Goal: Task Accomplishment & Management: Use online tool/utility

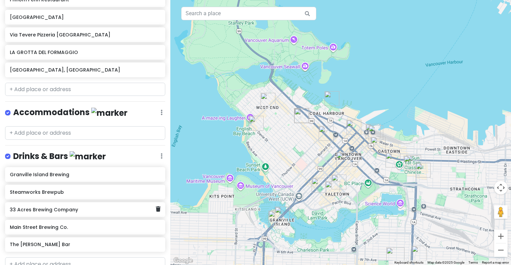
scroll to position [676, 0]
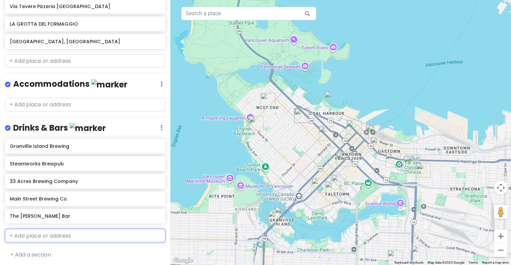
click at [52, 232] on input "text" at bounding box center [85, 236] width 160 height 14
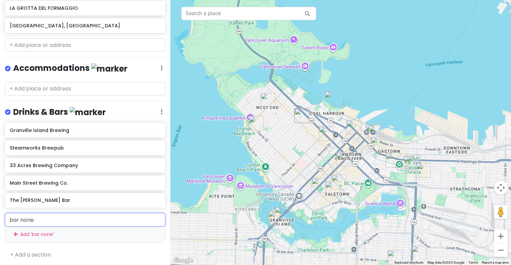
click at [64, 216] on input "bar none" at bounding box center [85, 220] width 160 height 14
type input "1"
type input "Bar None"
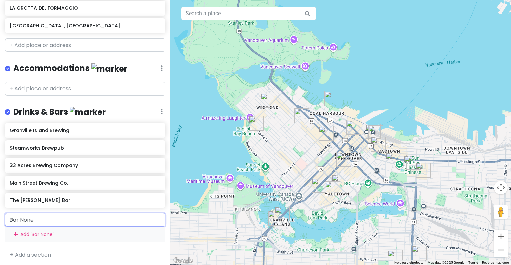
click at [38, 231] on div "Add ' Bar None '" at bounding box center [85, 234] width 160 height 15
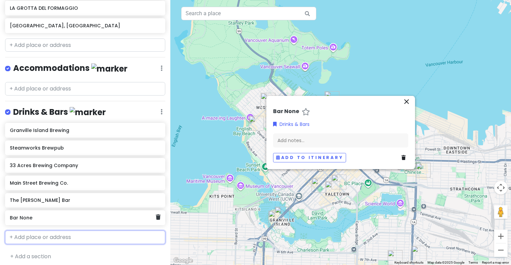
click at [47, 222] on div "Bar None" at bounding box center [85, 218] width 160 height 15
click at [25, 218] on h6 "Bar None" at bounding box center [83, 218] width 146 height 6
click at [56, 217] on h6 "Bar None" at bounding box center [83, 218] width 146 height 6
click at [409, 103] on icon "close" at bounding box center [407, 102] width 8 height 8
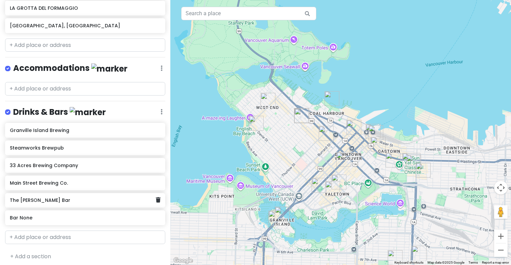
click at [80, 199] on h6 "The [PERSON_NAME] Bar" at bounding box center [83, 200] width 146 height 6
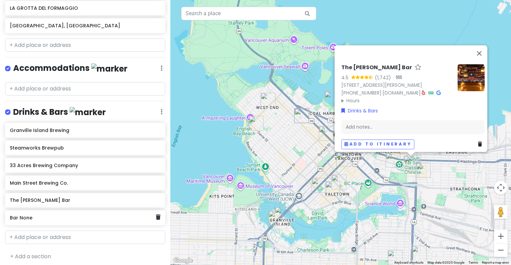
click at [77, 218] on h6 "Bar None" at bounding box center [83, 218] width 146 height 6
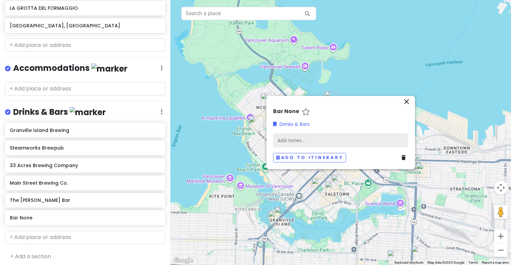
click at [301, 144] on div "Add notes..." at bounding box center [340, 141] width 135 height 14
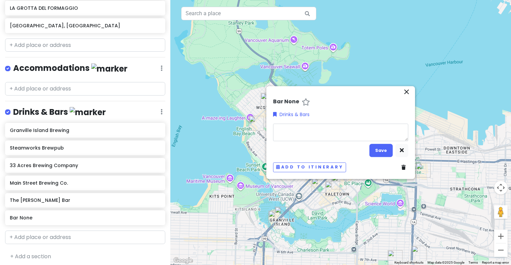
type textarea "x"
type textarea "1"
type textarea "x"
type textarea "12"
type textarea "x"
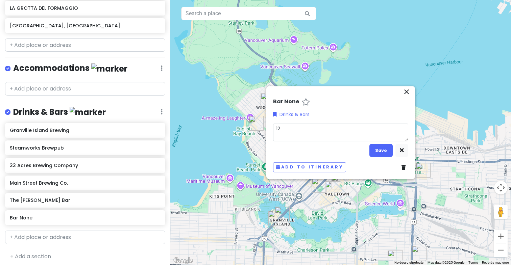
type textarea "122"
type textarea "x"
type textarea "1222"
type textarea "x"
type textarea "1222"
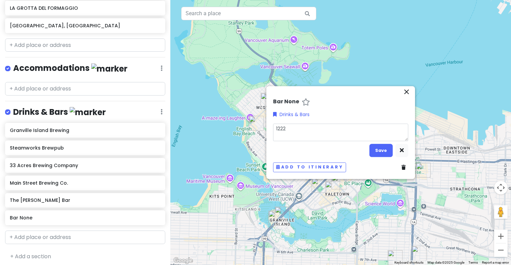
type textarea "x"
type textarea "1222 H"
type textarea "x"
type textarea "1222 Ha"
type textarea "x"
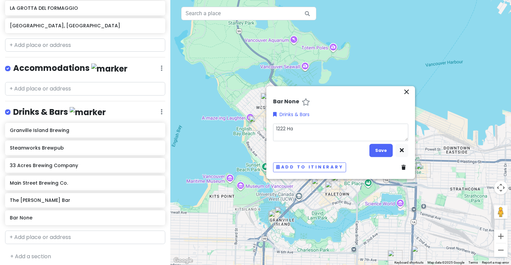
type textarea "1222 Ham"
type textarea "x"
type textarea "1222 Hami"
type textarea "x"
type textarea "1222 Hamil"
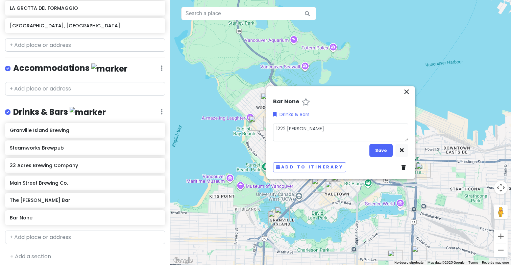
type textarea "x"
type textarea "1222 Hamilt"
type textarea "x"
type textarea "1222 Hamilto"
type textarea "x"
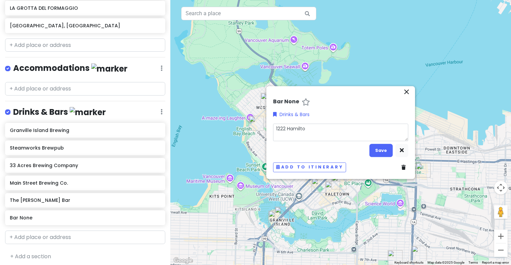
type textarea "1222 Hamilton"
type textarea "x"
type textarea "1222 Hamilton"
type textarea "x"
type textarea "1222 Hamilton S"
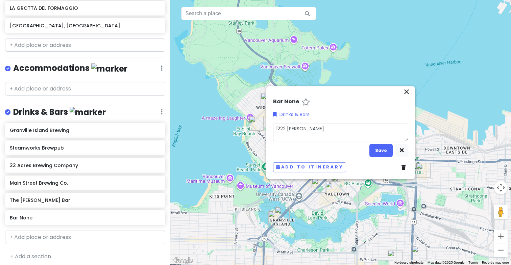
type textarea "x"
type textarea "[STREET_ADDRESS][PERSON_NAME]"
click at [387, 154] on button "Save" at bounding box center [381, 150] width 23 height 13
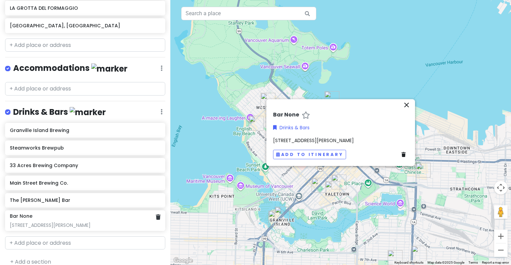
scroll to position [699, 0]
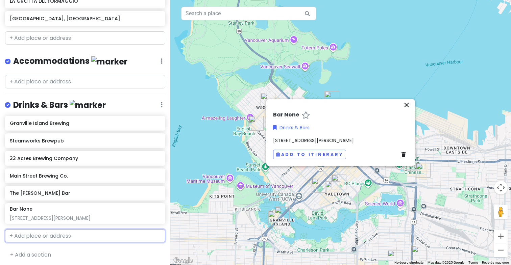
click at [54, 236] on input "text" at bounding box center [85, 237] width 160 height 14
type input "Soho Bar"
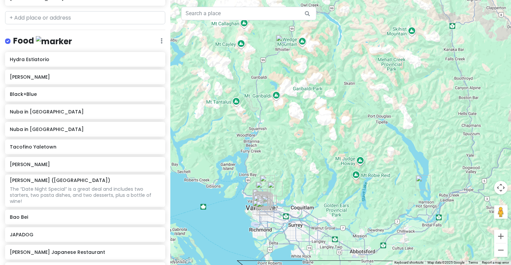
scroll to position [431, 0]
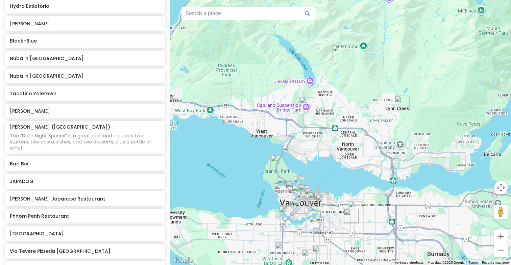
drag, startPoint x: 323, startPoint y: 193, endPoint x: 322, endPoint y: 178, distance: 15.2
click at [323, 178] on div at bounding box center [340, 132] width 341 height 265
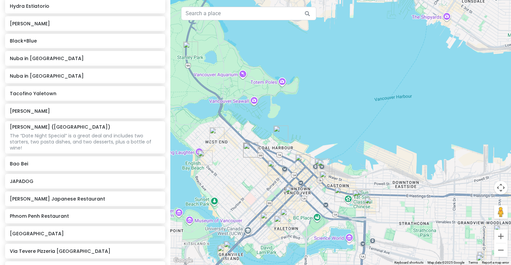
drag, startPoint x: 309, startPoint y: 183, endPoint x: 318, endPoint y: 136, distance: 47.8
click at [318, 136] on div at bounding box center [340, 132] width 341 height 265
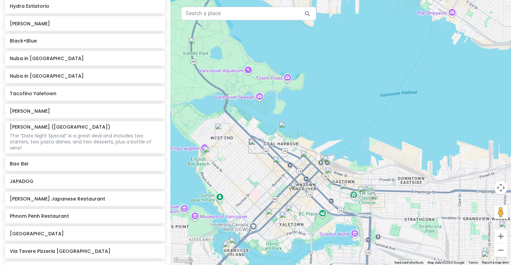
drag, startPoint x: 313, startPoint y: 138, endPoint x: 319, endPoint y: 133, distance: 7.7
click at [319, 133] on div at bounding box center [340, 132] width 341 height 265
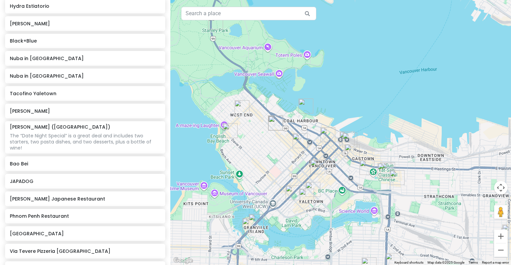
drag, startPoint x: 286, startPoint y: 171, endPoint x: 306, endPoint y: 147, distance: 30.9
click at [306, 147] on img "Black+Blue" at bounding box center [300, 141] width 15 height 15
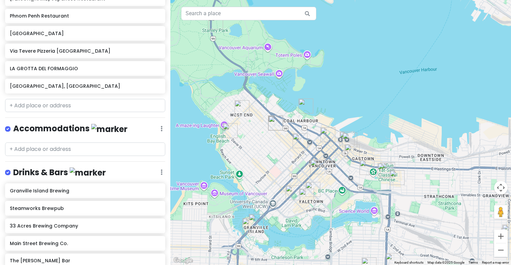
scroll to position [699, 0]
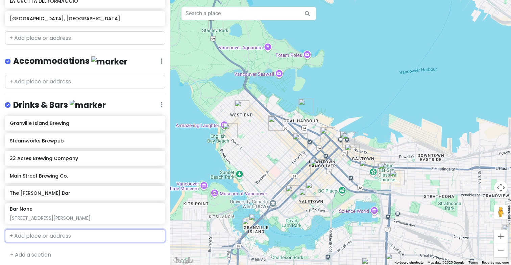
click at [48, 234] on input "text" at bounding box center [85, 237] width 160 height 14
type input "soho"
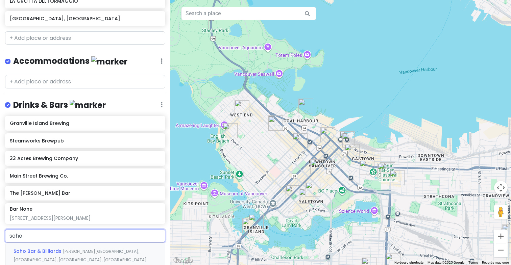
click at [48, 252] on span "Soho Bar & Billiards" at bounding box center [38, 251] width 49 height 7
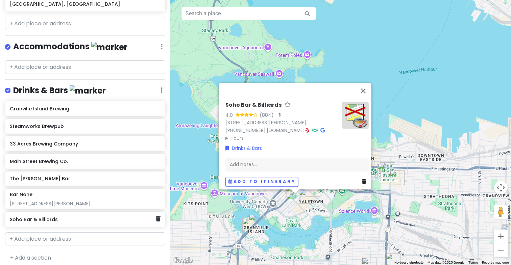
scroll to position [716, 0]
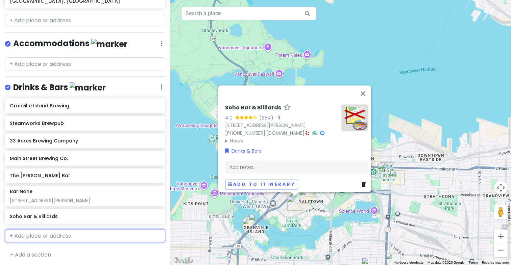
click at [48, 233] on input "text" at bounding box center [85, 237] width 160 height 14
type input "bar none"
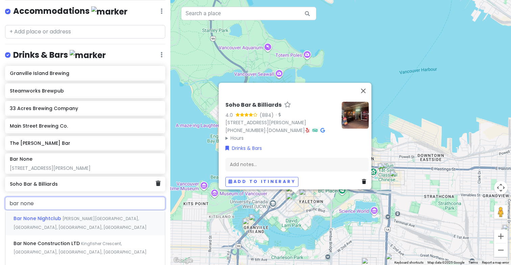
scroll to position [754, 0]
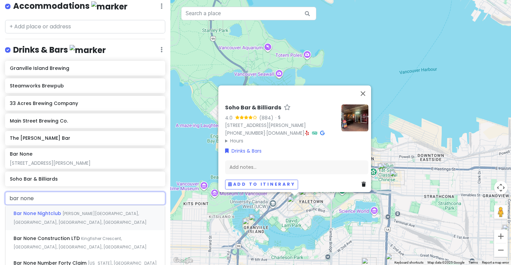
click at [68, 211] on span "[PERSON_NAME][GEOGRAPHIC_DATA], [GEOGRAPHIC_DATA], [GEOGRAPHIC_DATA], [GEOGRAPH…" at bounding box center [80, 218] width 133 height 15
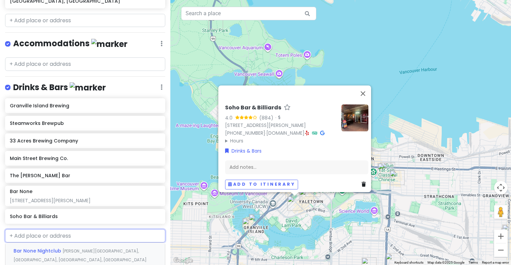
scroll to position [734, 0]
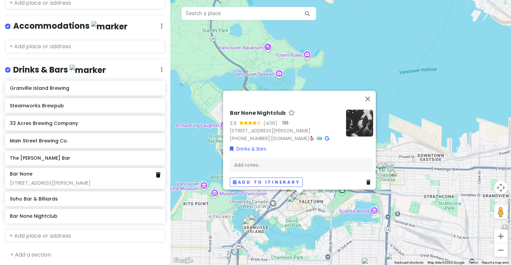
click at [157, 172] on icon at bounding box center [158, 174] width 5 height 5
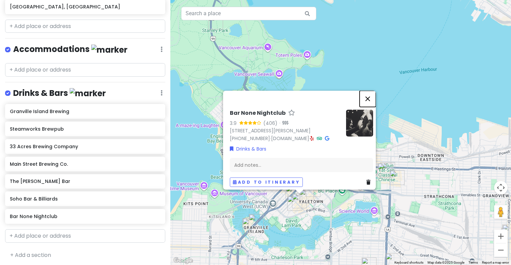
click at [371, 91] on button "Close" at bounding box center [368, 99] width 16 height 16
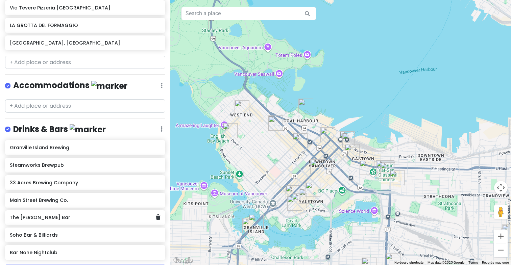
scroll to position [645, 0]
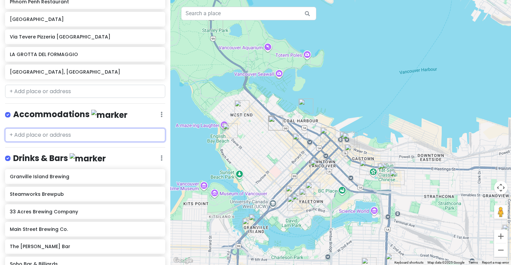
click at [44, 133] on input "text" at bounding box center [85, 135] width 160 height 14
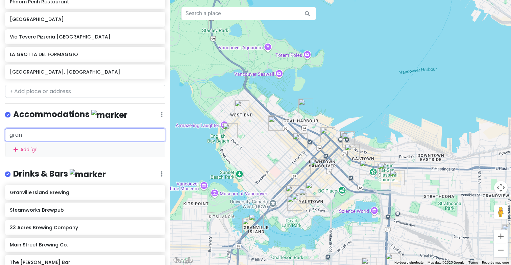
type input "grand"
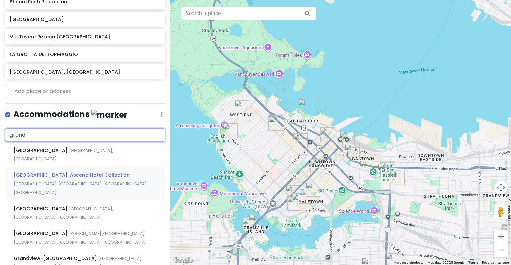
click at [49, 170] on div "[GEOGRAPHIC_DATA], [GEOGRAPHIC_DATA], [GEOGRAPHIC_DATA], [GEOGRAPHIC_DATA]" at bounding box center [85, 183] width 160 height 33
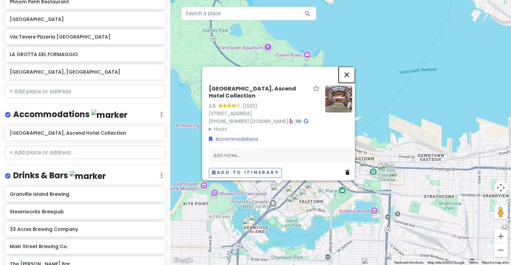
click at [350, 67] on button "Close" at bounding box center [347, 75] width 16 height 16
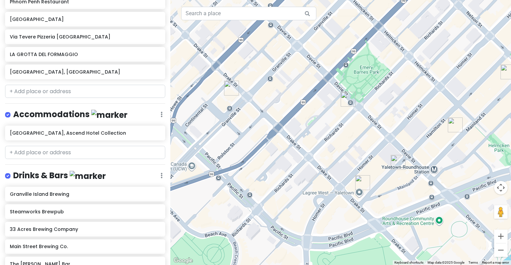
drag, startPoint x: 299, startPoint y: 207, endPoint x: 301, endPoint y: 128, distance: 79.1
click at [301, 128] on div at bounding box center [340, 132] width 341 height 265
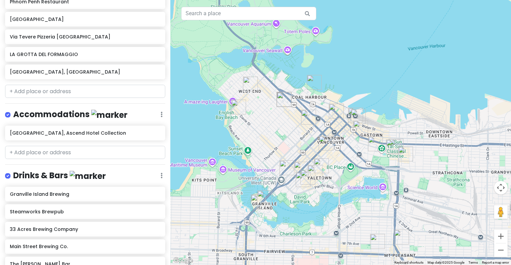
drag, startPoint x: 310, startPoint y: 91, endPoint x: 304, endPoint y: 143, distance: 52.4
click at [304, 143] on div at bounding box center [340, 132] width 341 height 265
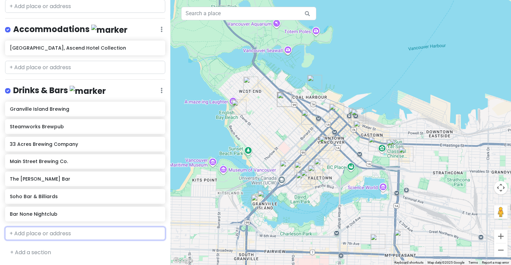
click at [55, 234] on input "text" at bounding box center [85, 234] width 160 height 14
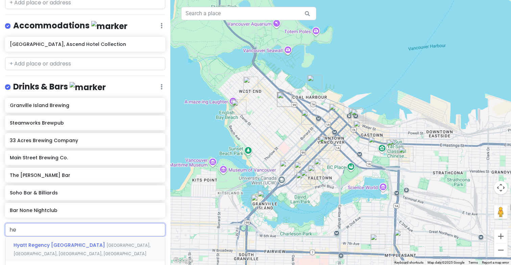
type input "h"
type input "the parlour"
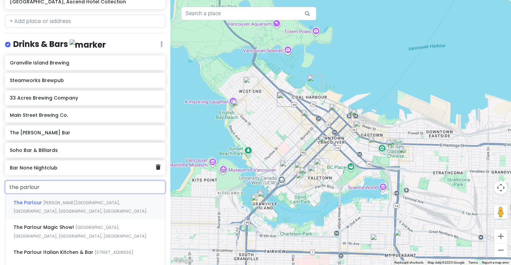
scroll to position [779, 0]
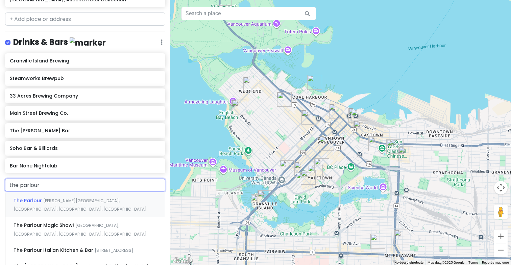
click at [69, 208] on div "The [GEOGRAPHIC_DATA][PERSON_NAME], [GEOGRAPHIC_DATA], [GEOGRAPHIC_DATA], [GEOG…" at bounding box center [85, 204] width 160 height 25
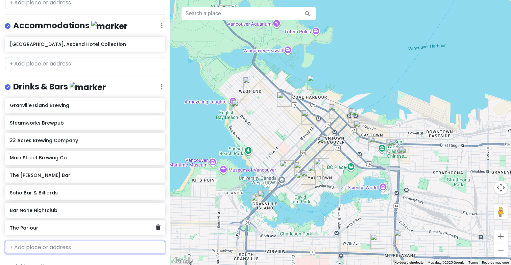
scroll to position [752, 0]
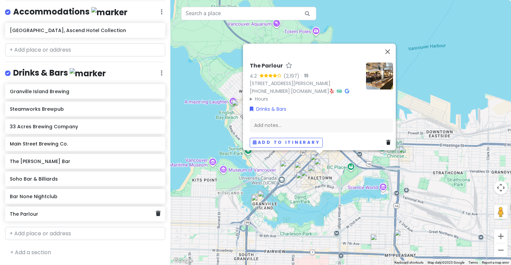
click at [155, 211] on div "The Parlour" at bounding box center [83, 214] width 146 height 9
click at [158, 213] on icon at bounding box center [158, 213] width 5 height 5
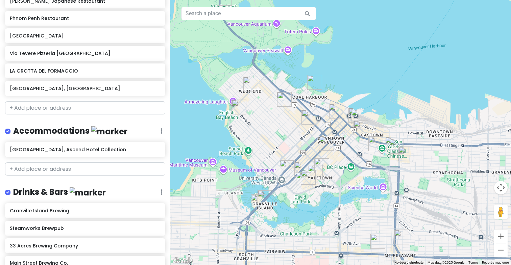
scroll to position [621, 0]
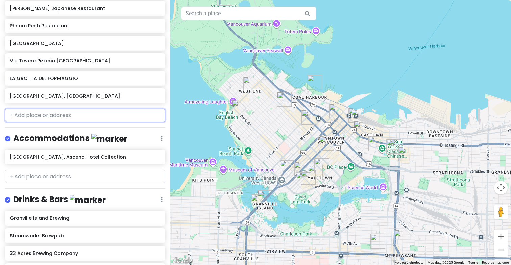
click at [51, 113] on input "text" at bounding box center [85, 116] width 160 height 14
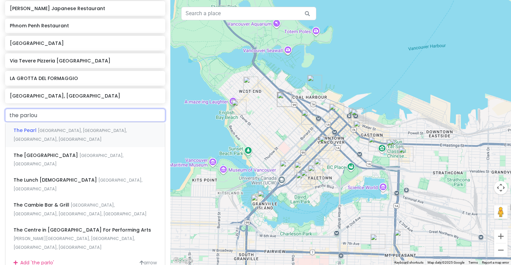
type input "the parlour"
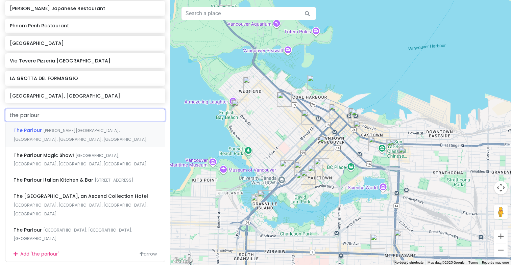
click at [49, 129] on span "[PERSON_NAME][GEOGRAPHIC_DATA], [GEOGRAPHIC_DATA], [GEOGRAPHIC_DATA], [GEOGRAPH…" at bounding box center [80, 135] width 133 height 15
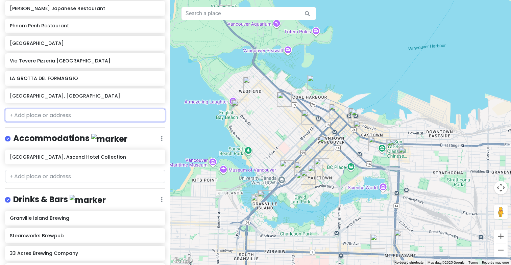
scroll to position [639, 0]
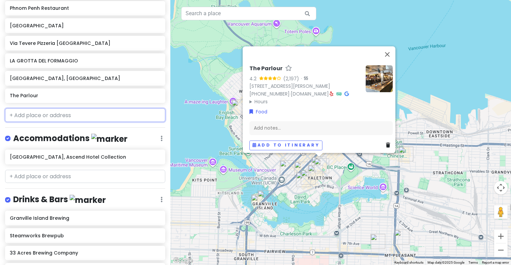
click at [58, 113] on input "text" at bounding box center [85, 116] width 160 height 14
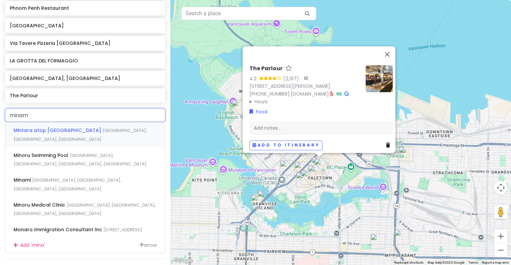
type input "minami"
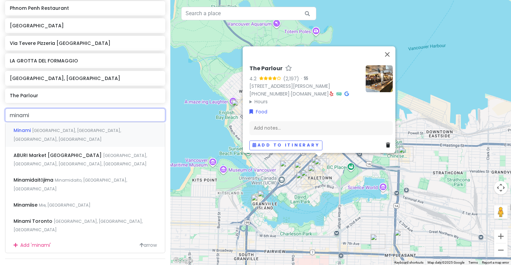
click at [64, 128] on span "[GEOGRAPHIC_DATA], [GEOGRAPHIC_DATA], [GEOGRAPHIC_DATA], [GEOGRAPHIC_DATA]" at bounding box center [68, 135] width 108 height 15
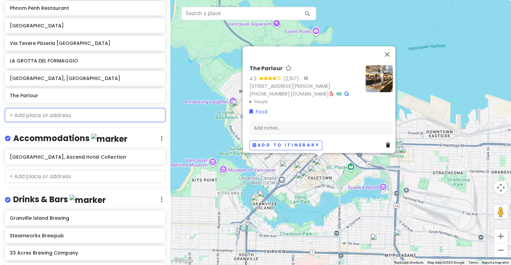
scroll to position [657, 0]
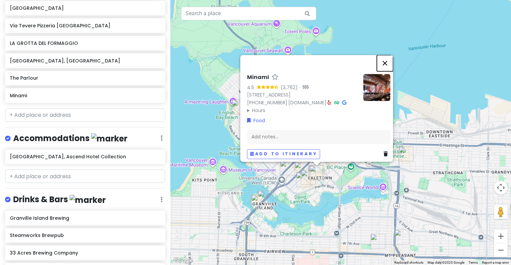
click at [390, 55] on button "Close" at bounding box center [385, 63] width 16 height 16
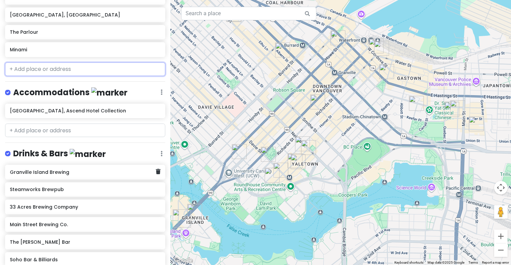
scroll to position [769, 0]
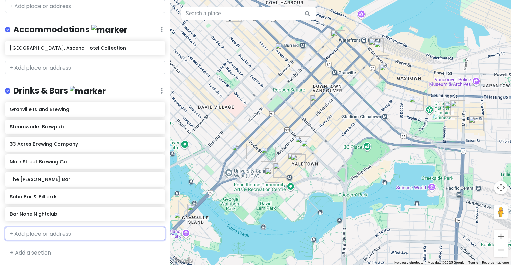
click at [73, 229] on input "text" at bounding box center [85, 234] width 160 height 14
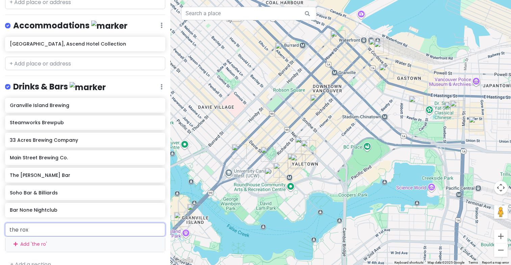
type input "the roxy"
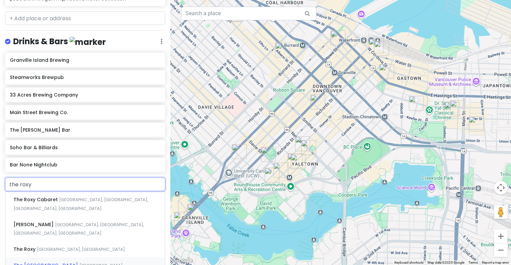
scroll to position [844, 0]
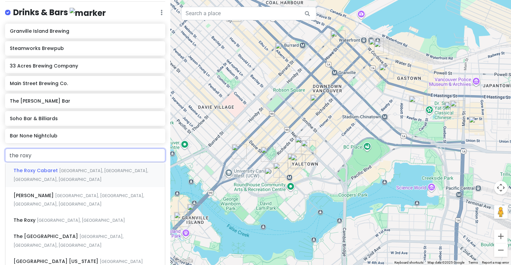
click at [74, 171] on div "The Roxy [GEOGRAPHIC_DATA], [GEOGRAPHIC_DATA], [GEOGRAPHIC_DATA], [GEOGRAPHIC_D…" at bounding box center [85, 175] width 160 height 25
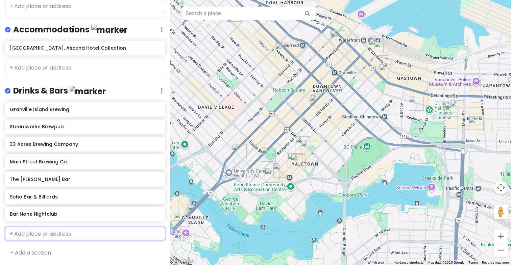
scroll to position [787, 0]
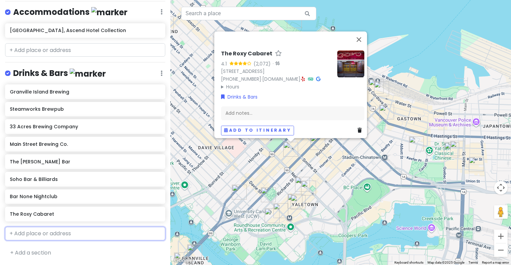
click at [40, 231] on input "text" at bounding box center [85, 234] width 160 height 14
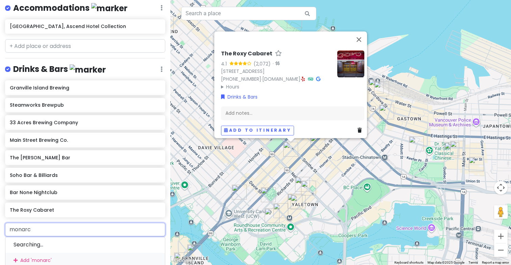
type input "monarca"
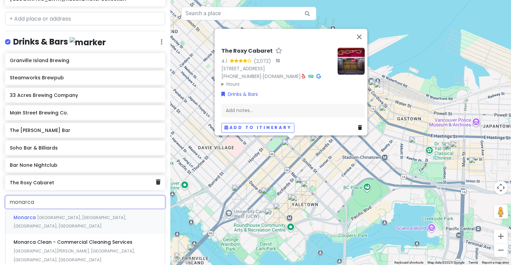
scroll to position [830, 0]
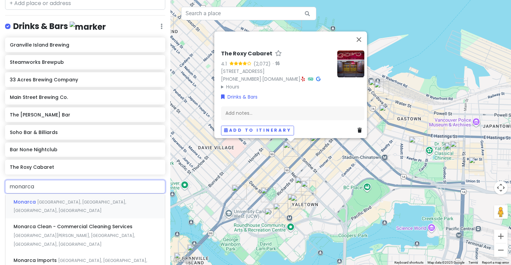
click at [64, 209] on div "[PERSON_NAME][GEOGRAPHIC_DATA], [GEOGRAPHIC_DATA], [GEOGRAPHIC_DATA], [GEOGRAPH…" at bounding box center [85, 206] width 160 height 25
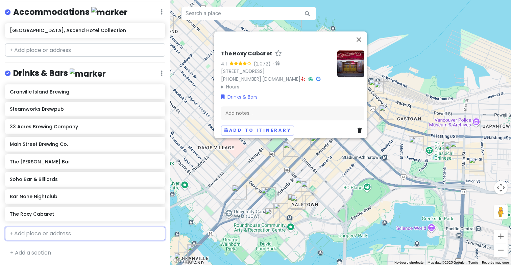
scroll to position [805, 0]
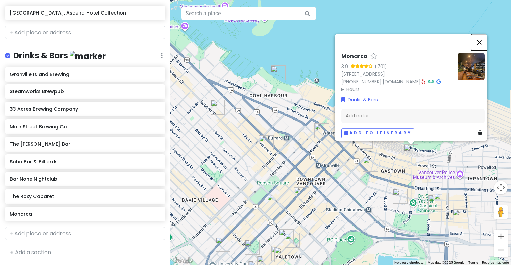
click at [484, 35] on button "Close" at bounding box center [479, 42] width 16 height 16
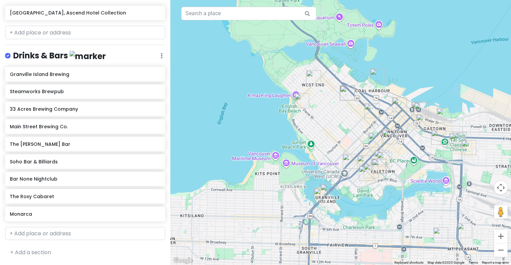
drag, startPoint x: 231, startPoint y: 191, endPoint x: 262, endPoint y: 137, distance: 62.6
click at [262, 137] on div at bounding box center [340, 132] width 341 height 265
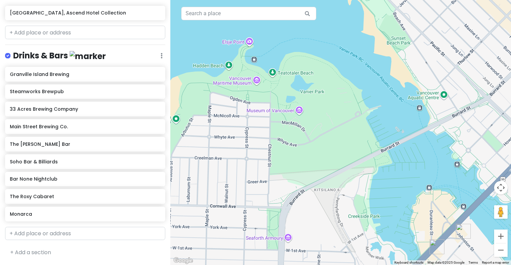
drag, startPoint x: 306, startPoint y: 118, endPoint x: 342, endPoint y: 154, distance: 51.2
click at [342, 154] on div at bounding box center [340, 132] width 341 height 265
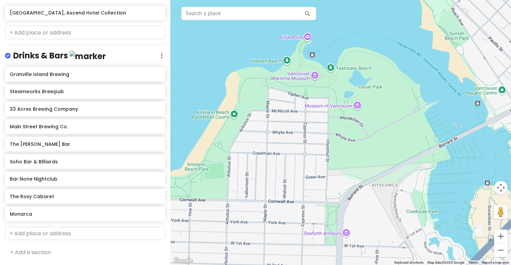
drag, startPoint x: 342, startPoint y: 154, endPoint x: 403, endPoint y: 149, distance: 61.0
click at [403, 149] on div at bounding box center [340, 132] width 341 height 265
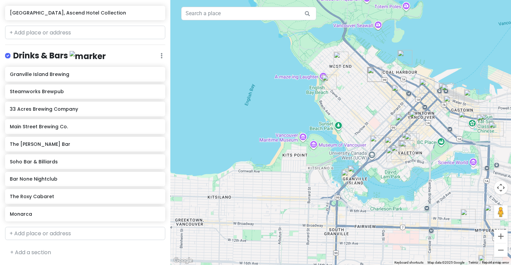
drag, startPoint x: 283, startPoint y: 151, endPoint x: 195, endPoint y: 161, distance: 88.7
click at [195, 161] on div at bounding box center [340, 132] width 341 height 265
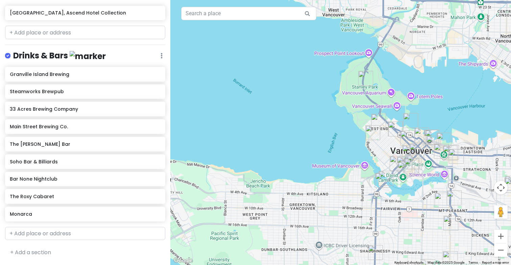
drag, startPoint x: 228, startPoint y: 133, endPoint x: 329, endPoint y: 162, distance: 105.4
click at [329, 162] on div at bounding box center [340, 132] width 341 height 265
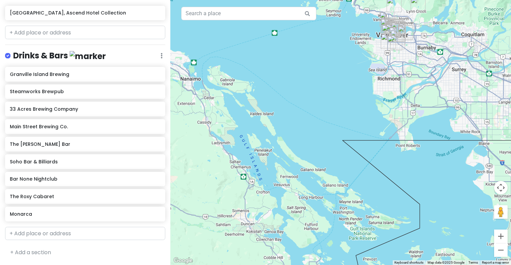
drag, startPoint x: 267, startPoint y: 222, endPoint x: 320, endPoint y: 94, distance: 138.9
click at [320, 94] on div at bounding box center [340, 132] width 341 height 265
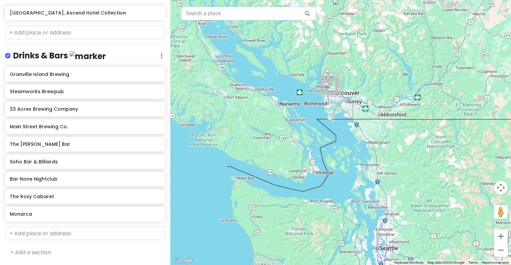
drag, startPoint x: 301, startPoint y: 97, endPoint x: 293, endPoint y: 111, distance: 15.9
click at [293, 111] on div at bounding box center [340, 132] width 341 height 265
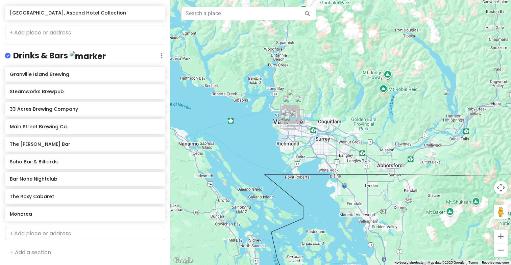
drag, startPoint x: 364, startPoint y: 48, endPoint x: 327, endPoint y: 207, distance: 163.3
click at [327, 207] on div at bounding box center [340, 132] width 341 height 265
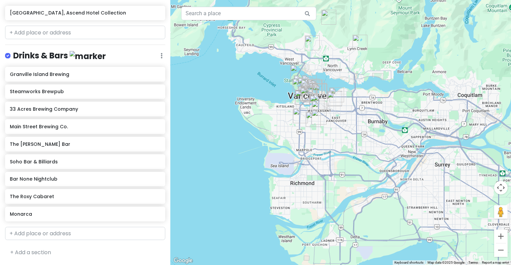
drag, startPoint x: 321, startPoint y: 79, endPoint x: 320, endPoint y: 156, distance: 76.7
click at [321, 157] on div at bounding box center [340, 132] width 341 height 265
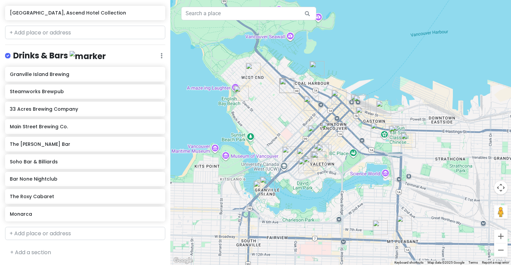
drag, startPoint x: 289, startPoint y: 156, endPoint x: 345, endPoint y: 171, distance: 57.7
click at [345, 171] on div at bounding box center [340, 132] width 341 height 265
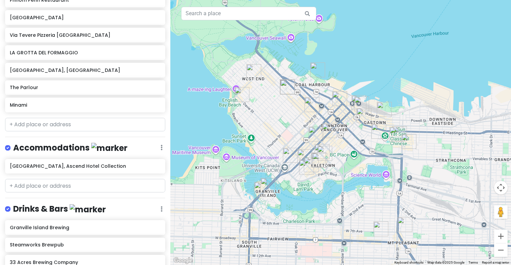
scroll to position [643, 0]
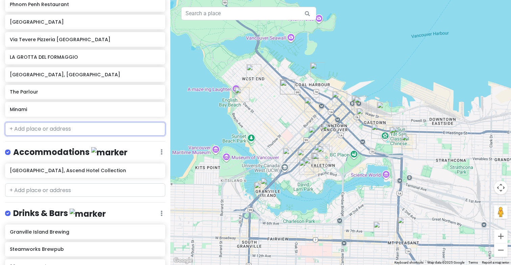
click at [52, 129] on input "text" at bounding box center [85, 129] width 160 height 14
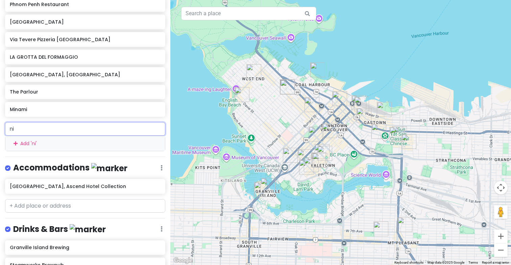
type input "nig"
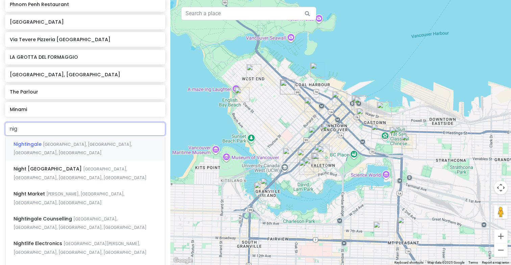
click at [36, 141] on span "Nightingale" at bounding box center [28, 144] width 29 height 7
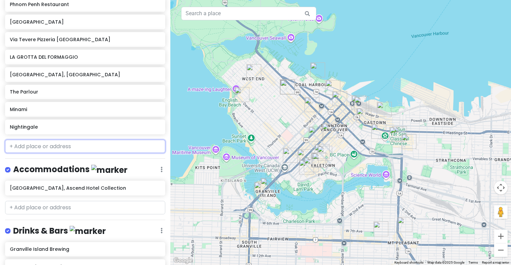
scroll to position [660, 0]
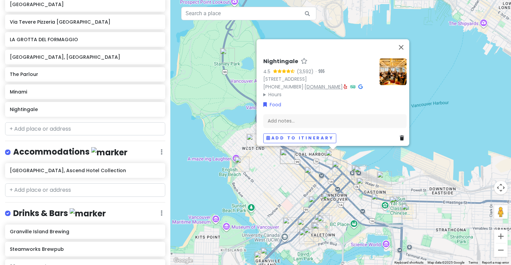
click at [343, 84] on link "[DOMAIN_NAME]" at bounding box center [324, 87] width 38 height 7
click at [56, 126] on input "text" at bounding box center [85, 129] width 160 height 14
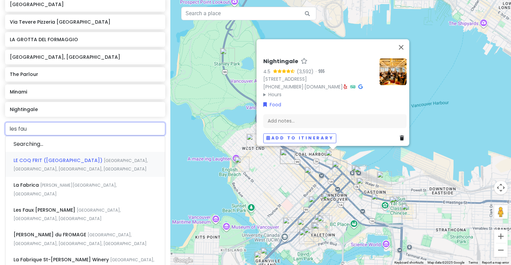
type input "les faux"
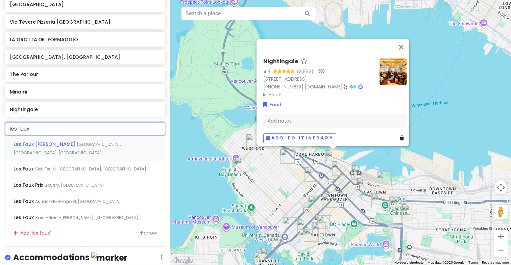
click at [53, 141] on span "Les Faux [PERSON_NAME]" at bounding box center [45, 144] width 63 height 7
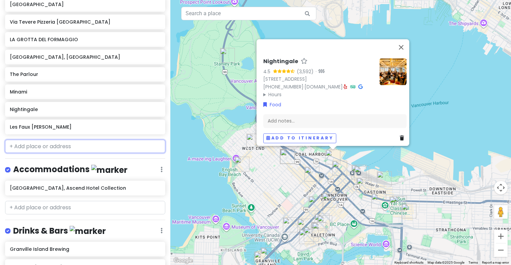
scroll to position [677, 0]
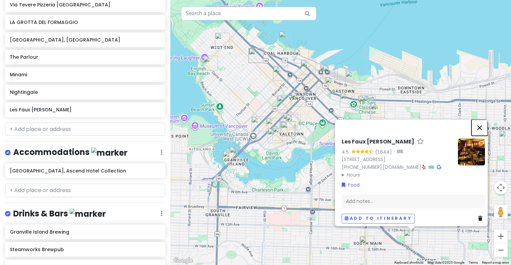
click at [484, 120] on button "Close" at bounding box center [480, 128] width 16 height 16
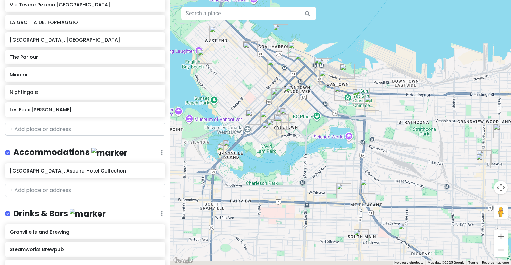
drag, startPoint x: 443, startPoint y: 232, endPoint x: 416, endPoint y: 153, distance: 82.7
click at [416, 153] on div at bounding box center [340, 132] width 341 height 265
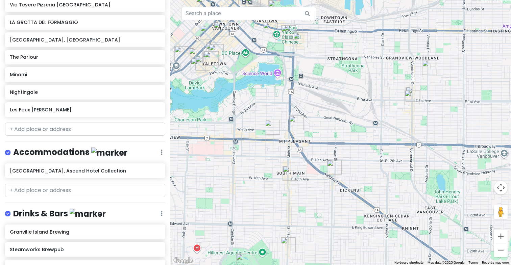
drag, startPoint x: 383, startPoint y: 202, endPoint x: 333, endPoint y: 210, distance: 51.0
click at [333, 210] on div at bounding box center [340, 132] width 341 height 265
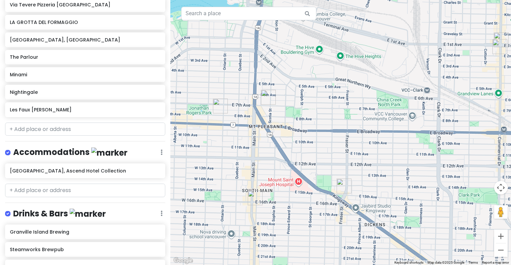
drag, startPoint x: 343, startPoint y: 126, endPoint x: 382, endPoint y: 179, distance: 65.4
click at [382, 180] on div at bounding box center [340, 132] width 341 height 265
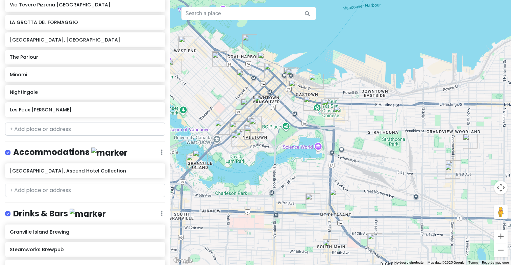
drag, startPoint x: 383, startPoint y: 128, endPoint x: 367, endPoint y: 165, distance: 40.3
click at [367, 165] on div at bounding box center [340, 132] width 341 height 265
click at [77, 134] on input "text" at bounding box center [85, 130] width 160 height 14
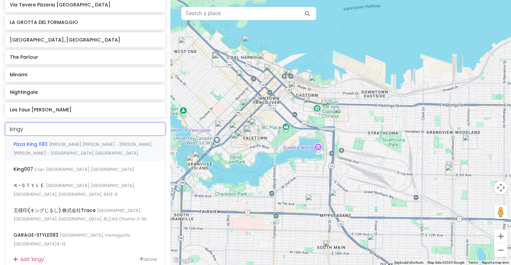
type input "kingyo"
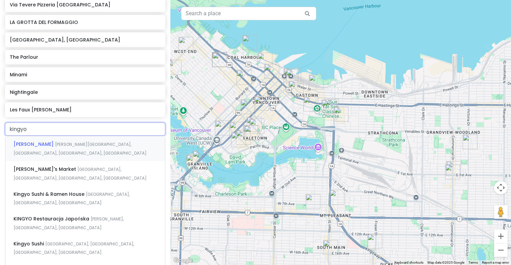
click at [63, 148] on div "Kingyo Izakaya [PERSON_NAME][GEOGRAPHIC_DATA], [GEOGRAPHIC_DATA], [GEOGRAPHIC_D…" at bounding box center [85, 148] width 160 height 25
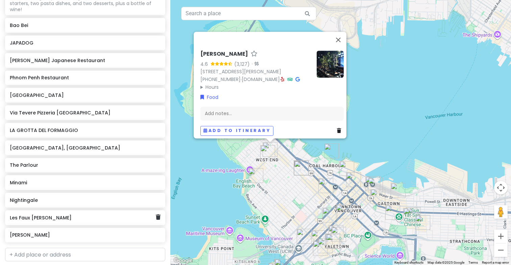
scroll to position [593, 0]
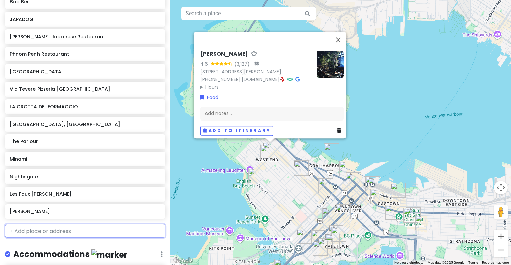
click at [39, 231] on input "text" at bounding box center [85, 231] width 160 height 14
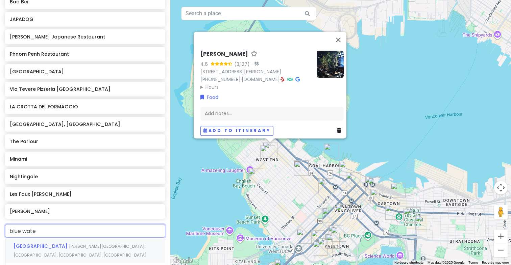
type input "blue water"
click at [55, 244] on span "[PERSON_NAME][GEOGRAPHIC_DATA], [GEOGRAPHIC_DATA], [GEOGRAPHIC_DATA], [GEOGRAPH…" at bounding box center [80, 251] width 133 height 15
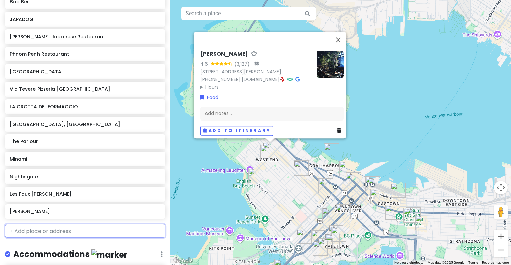
scroll to position [611, 0]
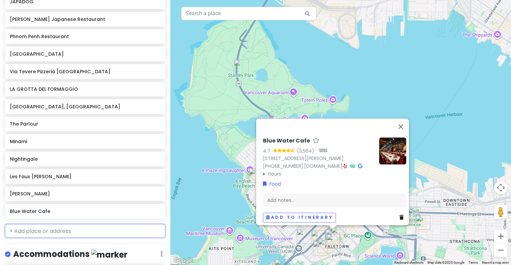
click at [29, 227] on input "text" at bounding box center [85, 231] width 160 height 14
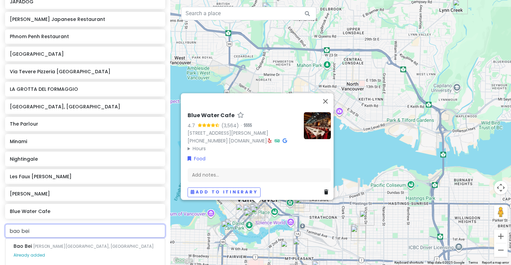
click at [118, 229] on input "bao bei" at bounding box center [85, 231] width 160 height 14
type input "b"
type input "fanny"
click at [51, 248] on span "Fanny Bay Oyster Bar & Shellfish Market" at bounding box center [63, 246] width 99 height 7
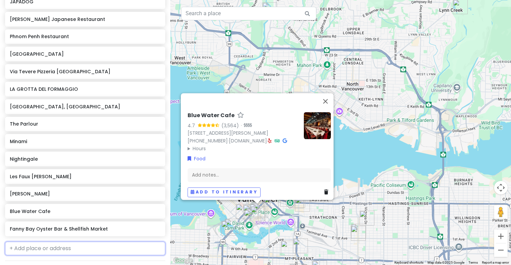
scroll to position [628, 0]
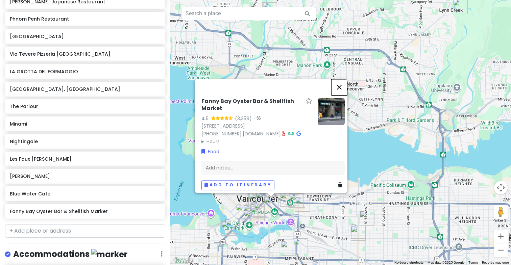
click at [343, 79] on button "Close" at bounding box center [339, 87] width 16 height 16
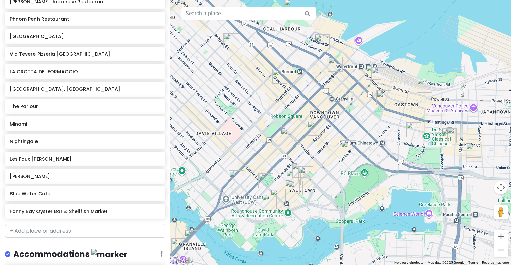
drag, startPoint x: 263, startPoint y: 252, endPoint x: 332, endPoint y: 105, distance: 161.5
click at [331, 104] on div at bounding box center [340, 132] width 341 height 265
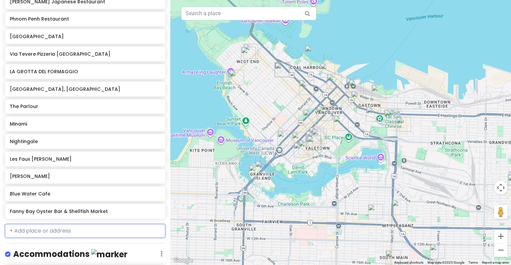
click at [33, 232] on input "text" at bounding box center [85, 231] width 160 height 14
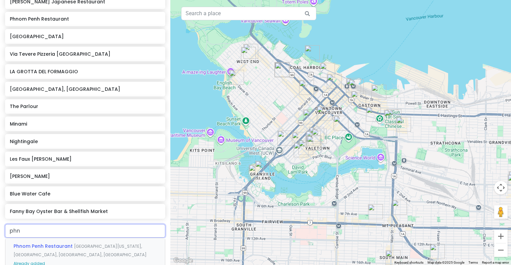
type input "phno"
click at [35, 229] on input "phno" at bounding box center [85, 231] width 160 height 14
type input "superbab"
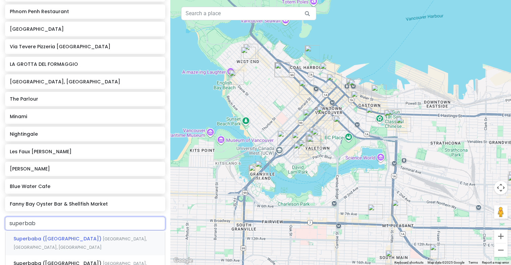
scroll to position [640, 0]
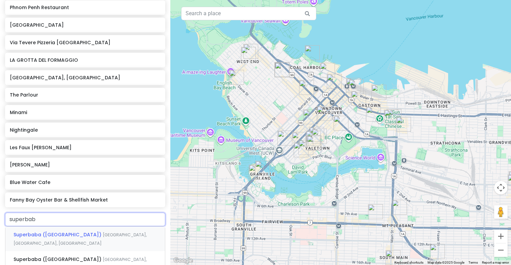
click at [70, 230] on div "Superbaba ([GEOGRAPHIC_DATA]) [GEOGRAPHIC_DATA], [GEOGRAPHIC_DATA], [GEOGRAPHIC…" at bounding box center [85, 239] width 160 height 25
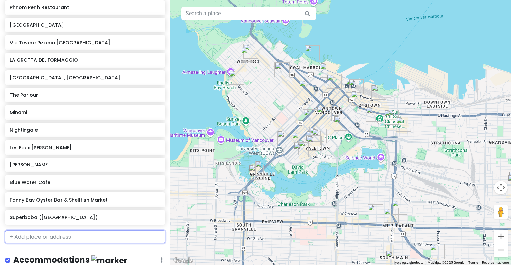
scroll to position [657, 0]
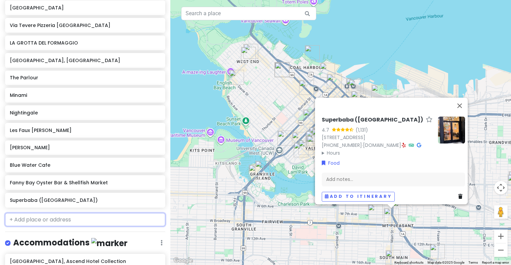
click at [38, 218] on input "text" at bounding box center [85, 220] width 160 height 14
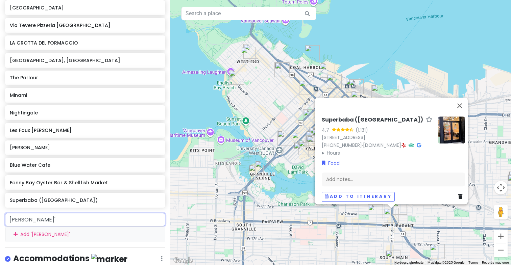
type input "vij's"
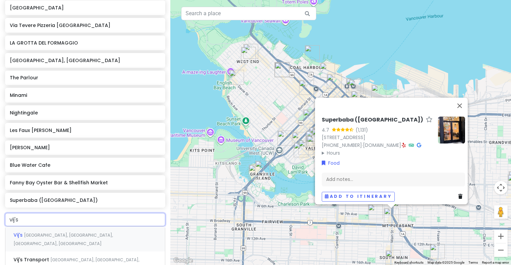
click at [61, 234] on span "[GEOGRAPHIC_DATA], [GEOGRAPHIC_DATA], [GEOGRAPHIC_DATA], [GEOGRAPHIC_DATA]" at bounding box center [63, 240] width 99 height 15
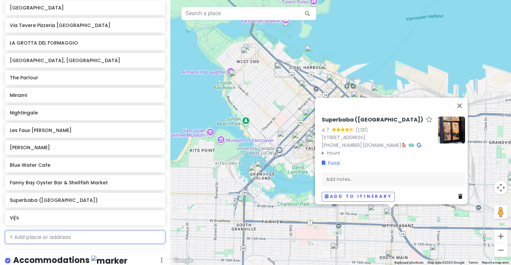
scroll to position [674, 0]
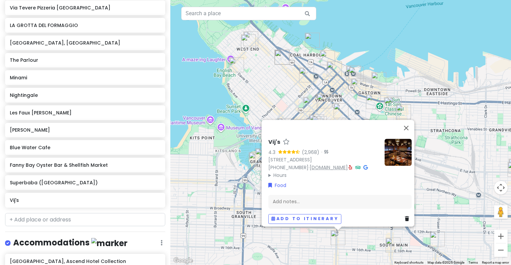
click at [314, 165] on link "[DOMAIN_NAME]" at bounding box center [329, 167] width 38 height 7
click at [410, 120] on button "Close" at bounding box center [406, 128] width 16 height 16
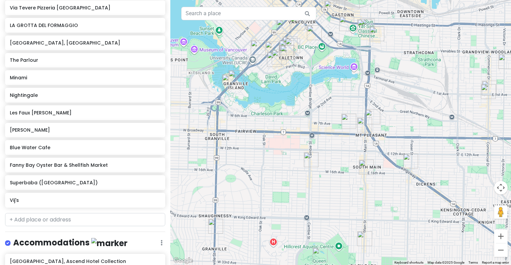
drag, startPoint x: 359, startPoint y: 231, endPoint x: 334, endPoint y: 167, distance: 68.0
click at [334, 166] on div at bounding box center [340, 132] width 341 height 265
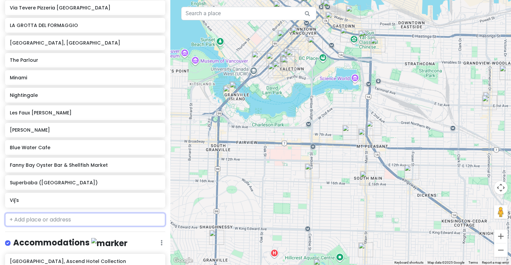
click at [53, 223] on input "text" at bounding box center [85, 220] width 160 height 14
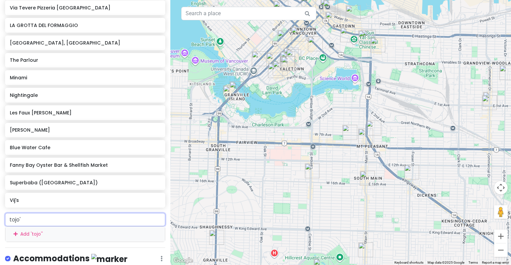
type input "[PERSON_NAME]'s"
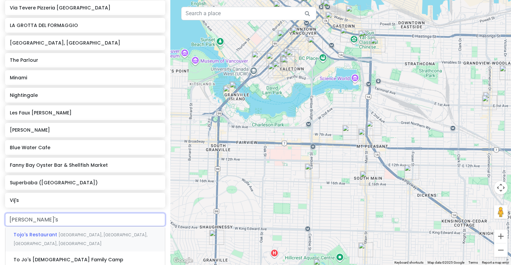
click at [52, 232] on span "Tojo's Restaurant" at bounding box center [36, 235] width 45 height 7
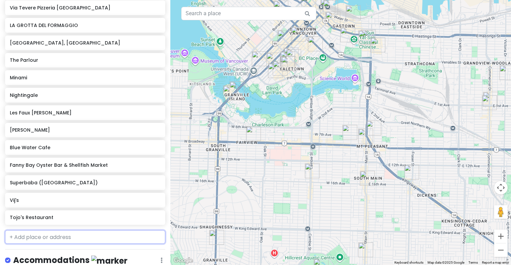
scroll to position [692, 0]
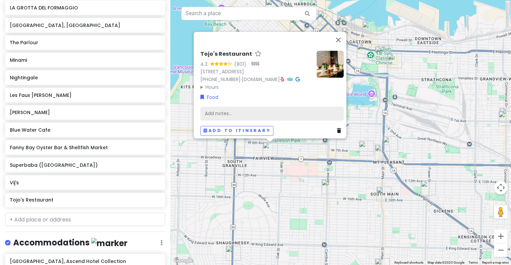
click at [223, 114] on div "Add notes..." at bounding box center [271, 113] width 143 height 14
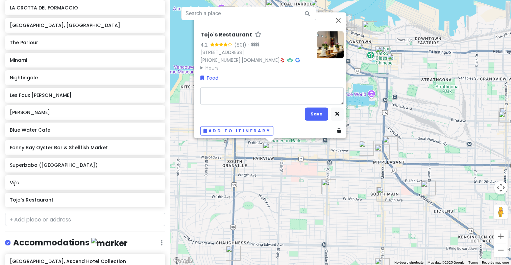
type textarea "x"
type textarea "W"
type textarea "x"
type textarea "Wh"
type textarea "x"
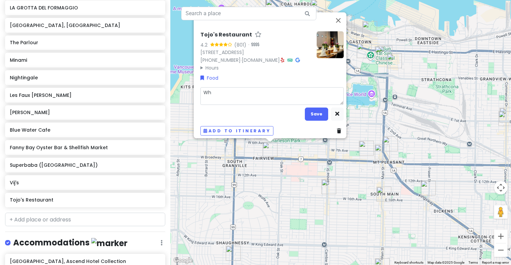
type textarea "Whe"
type textarea "x"
type textarea "Wher"
type textarea "x"
type textarea "Where"
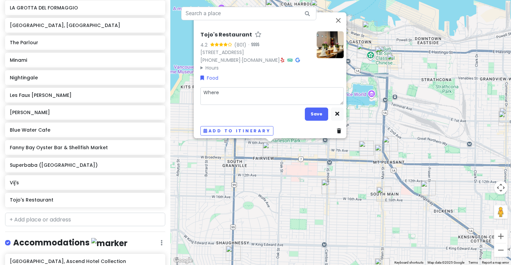
type textarea "x"
type textarea "Where"
type textarea "x"
type textarea "Where th"
type textarea "x"
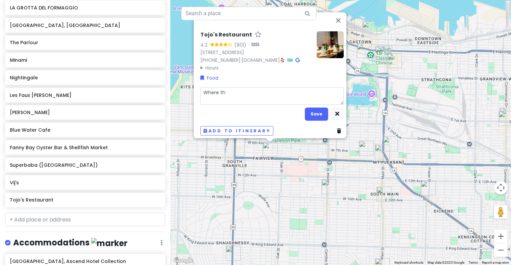
type textarea "Where the"
type textarea "x"
type textarea "Where the"
type textarea "x"
type textarea "Where the C"
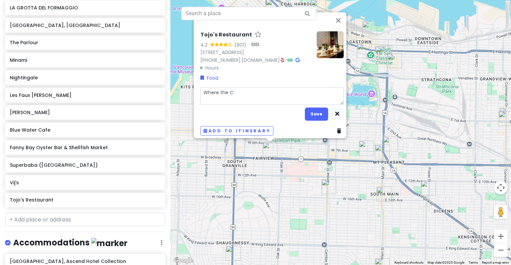
type textarea "x"
type textarea "Where the Ca"
type textarea "x"
type textarea "Where the Cal"
type textarea "x"
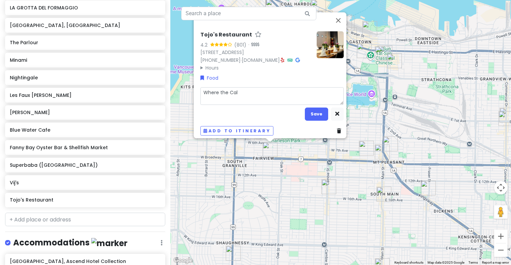
type textarea "Where the [GEOGRAPHIC_DATA]"
type textarea "x"
type textarea "Where the Calif"
type textarea "x"
type textarea "Where the Califo"
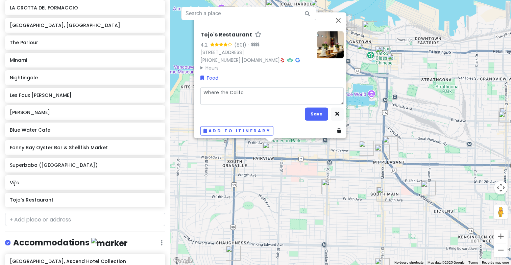
type textarea "x"
type textarea "Where the Califor"
type textarea "x"
type textarea "Where the Californ"
type textarea "x"
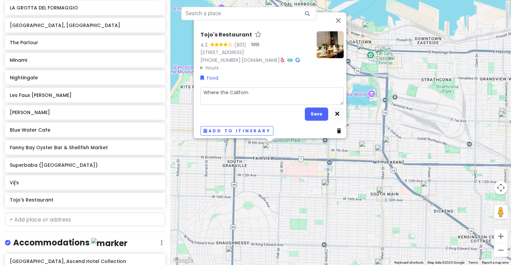
type textarea "Where the Californi"
type textarea "x"
type textarea "Where the [US_STATE]"
type textarea "x"
type textarea "Where the [US_STATE]"
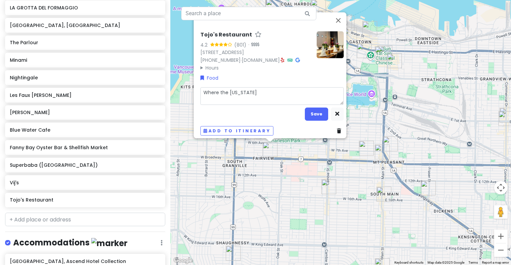
type textarea "x"
type textarea "Where the [US_STATE] R"
type textarea "x"
type textarea "Where the [US_STATE] Ro"
type textarea "x"
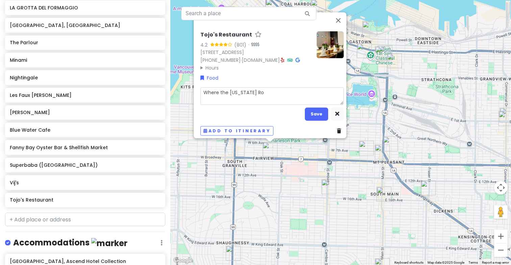
type textarea "Where the [US_STATE] Rol"
type textarea "x"
type textarea "Where the [US_STATE] Roll"
type textarea "x"
type textarea "Where the [US_STATE] Roll wa"
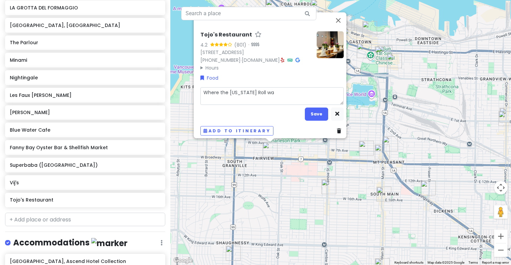
type textarea "x"
type textarea "Where the [US_STATE] Roll was"
type textarea "x"
type textarea "Where the [US_STATE] Roll was i"
type textarea "x"
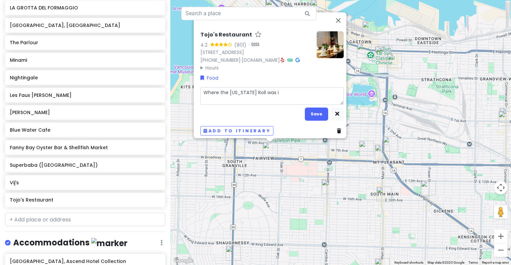
type textarea "Where the [US_STATE] Roll was in"
type textarea "x"
type textarea "Where the [US_STATE] Roll was inv"
type textarea "x"
type textarea "Where the [US_STATE] Roll was invt"
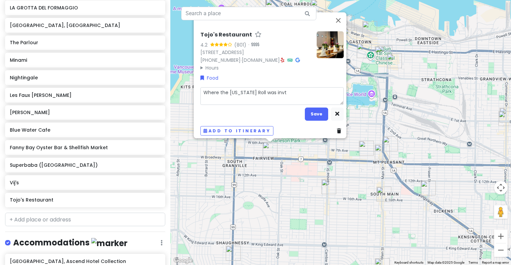
type textarea "x"
type textarea "Where the [US_STATE] Roll was invte"
type textarea "x"
type textarea "Where the [US_STATE] Roll was invted"
type textarea "x"
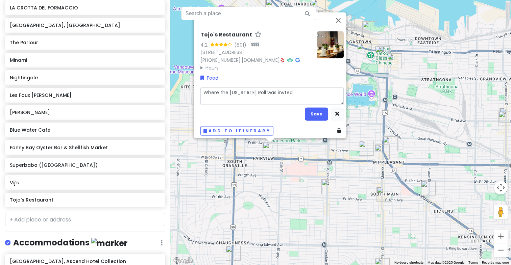
type textarea "Where the [US_STATE] Roll was invte"
type textarea "x"
type textarea "Where the [US_STATE] Roll was invt"
type textarea "x"
type textarea "Where the [US_STATE] Roll was inv"
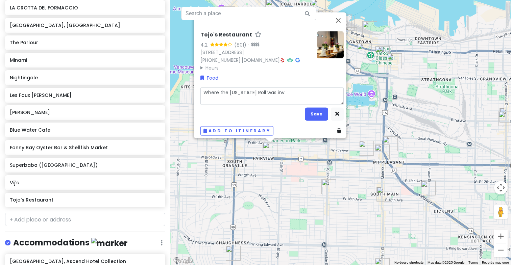
type textarea "x"
type textarea "Where the [US_STATE] Roll was inve"
type textarea "x"
type textarea "Where the [US_STATE] Roll was inven"
type textarea "x"
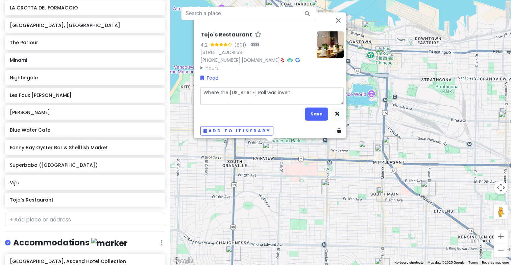
type textarea "Where the [US_STATE] Roll was invent"
type textarea "x"
type textarea "Where the [US_STATE] Roll was invente"
type textarea "x"
type textarea "Where the [US_STATE] Roll was invented"
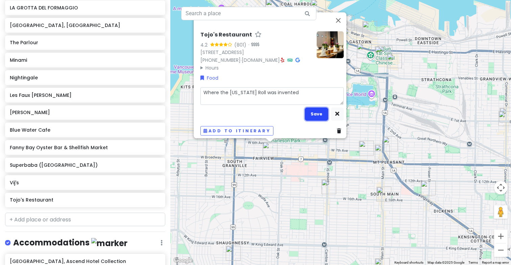
click at [312, 112] on button "Save" at bounding box center [316, 114] width 23 height 13
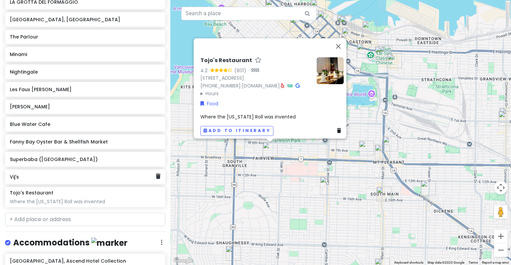
scroll to position [950, 0]
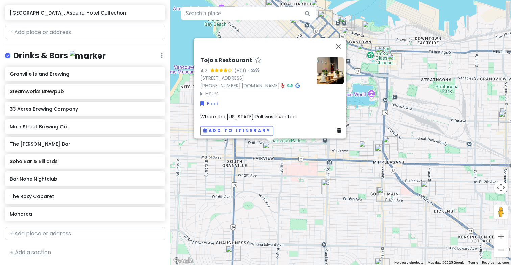
click at [40, 252] on link "+ Add a section" at bounding box center [30, 253] width 41 height 8
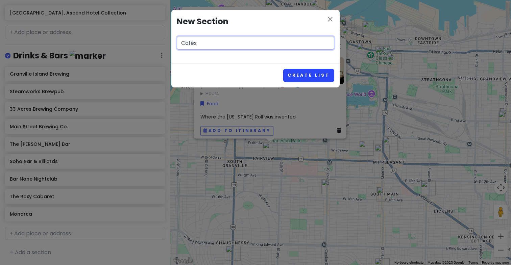
type input "Cafés"
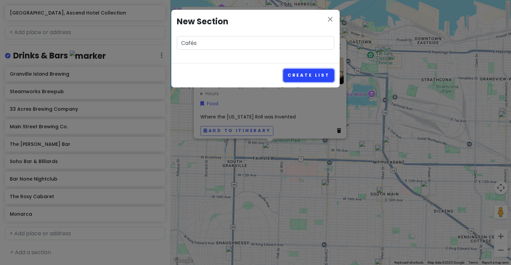
click at [331, 75] on button "Create List" at bounding box center [308, 75] width 51 height 13
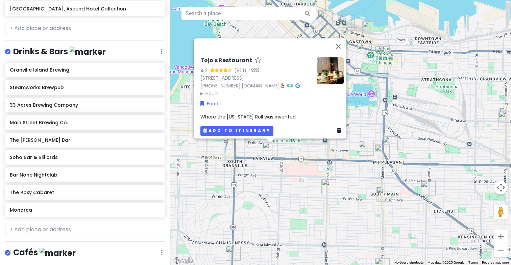
scroll to position [993, 0]
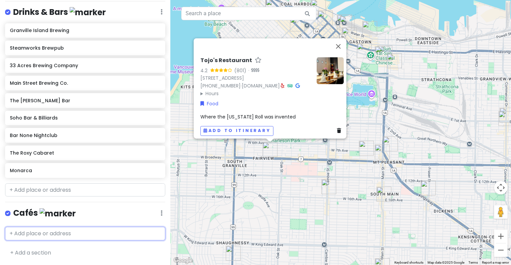
click at [71, 231] on input "text" at bounding box center [85, 234] width 160 height 14
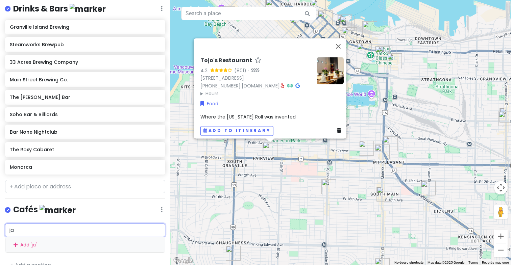
type input "jam"
click at [105, 250] on span "[PERSON_NAME][GEOGRAPHIC_DATA], [GEOGRAPHIC_DATA], [GEOGRAPHIC_DATA], [GEOGRAPH…" at bounding box center [80, 250] width 133 height 15
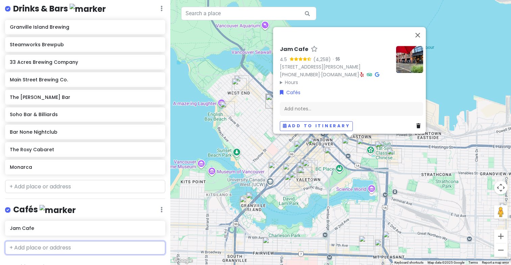
click at [63, 255] on input "text" at bounding box center [85, 248] width 160 height 14
type input "[PERSON_NAME]"
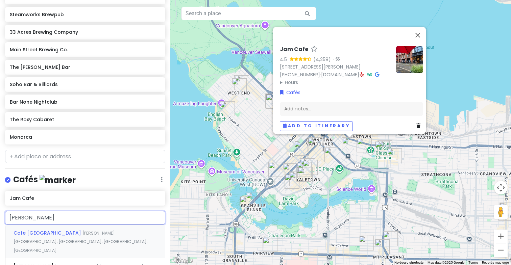
scroll to position [1028, 0]
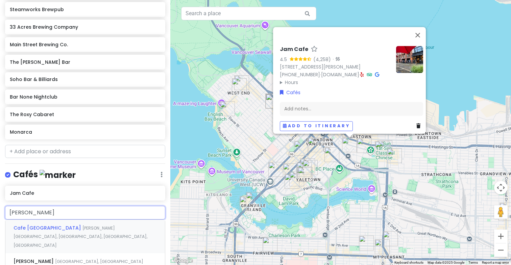
click at [75, 234] on span "[PERSON_NAME][GEOGRAPHIC_DATA], [GEOGRAPHIC_DATA], [GEOGRAPHIC_DATA], [GEOGRAPH…" at bounding box center [81, 236] width 134 height 23
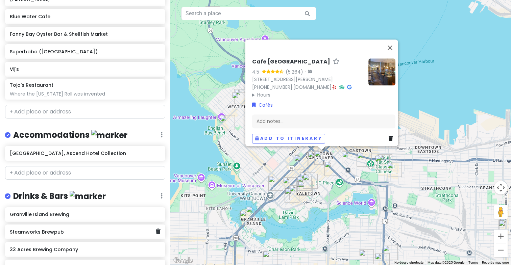
scroll to position [744, 0]
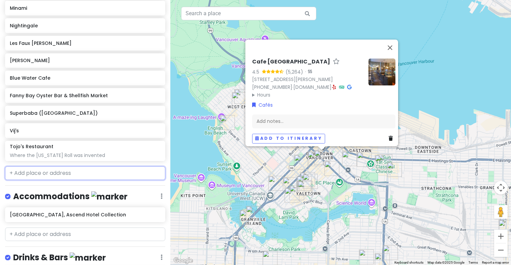
click at [31, 167] on input "text" at bounding box center [85, 174] width 160 height 14
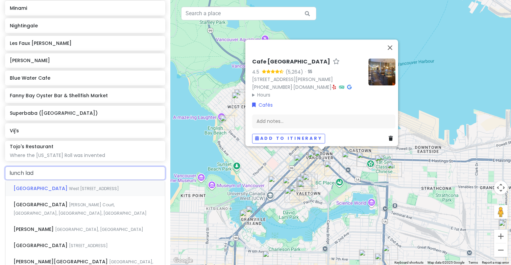
type input "lunch [DEMOGRAPHIC_DATA]"
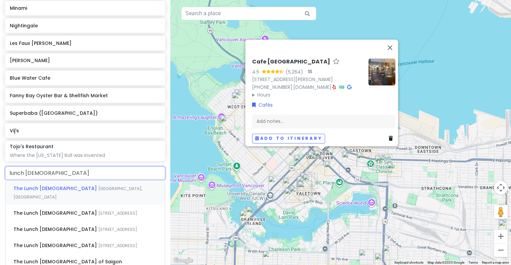
click at [45, 191] on div "The [GEOGRAPHIC_DATA][DEMOGRAPHIC_DATA], [GEOGRAPHIC_DATA]" at bounding box center [85, 193] width 160 height 25
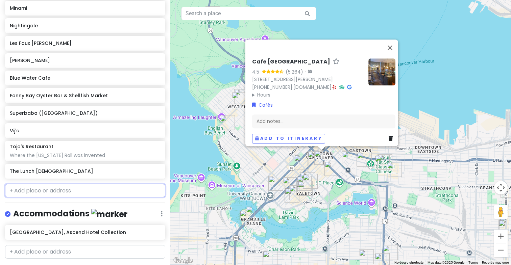
scroll to position [761, 0]
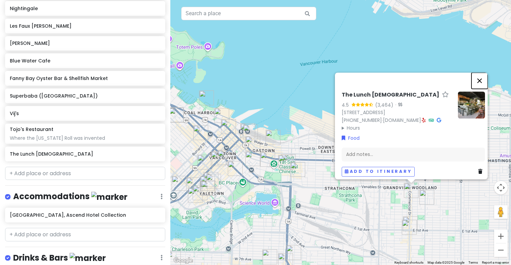
click at [485, 73] on button "Close" at bounding box center [480, 81] width 16 height 16
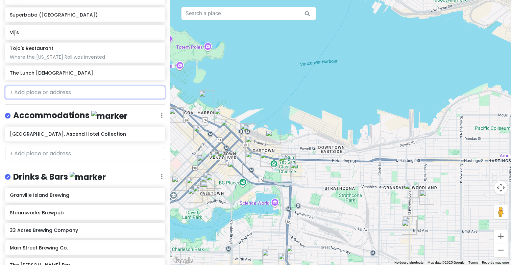
scroll to position [1046, 0]
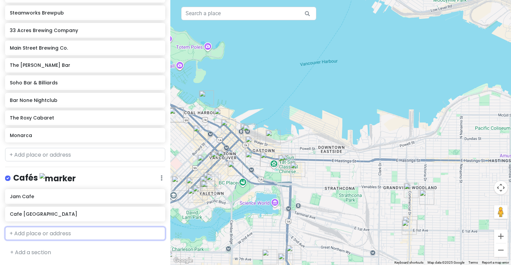
click at [30, 233] on input "text" at bounding box center [85, 234] width 160 height 14
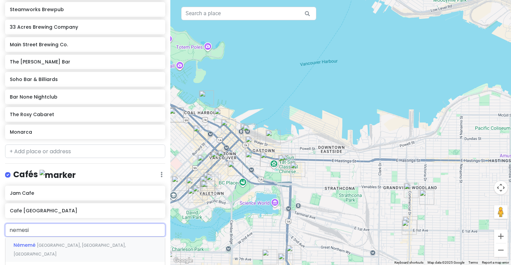
type input "nemesis"
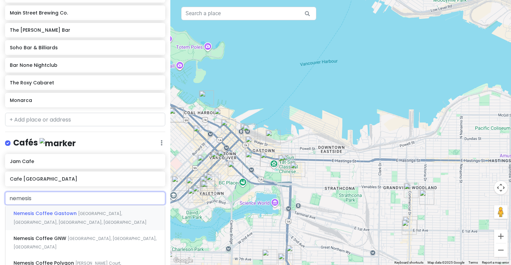
scroll to position [1082, 0]
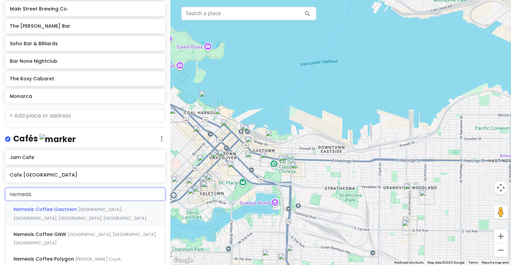
click at [83, 212] on span "[GEOGRAPHIC_DATA], [GEOGRAPHIC_DATA], [GEOGRAPHIC_DATA], [GEOGRAPHIC_DATA]" at bounding box center [80, 214] width 133 height 15
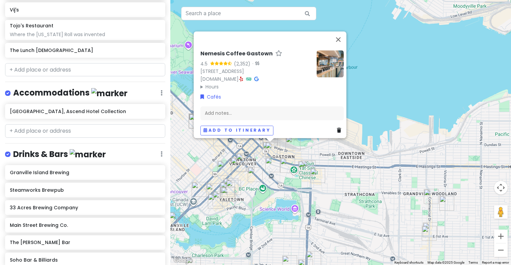
scroll to position [806, 0]
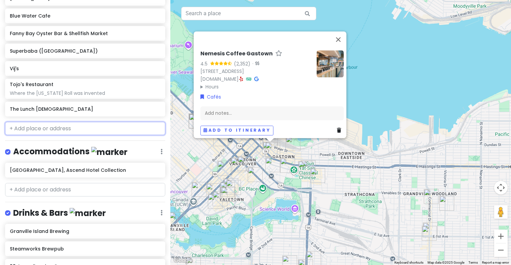
click at [46, 131] on input "text" at bounding box center [85, 129] width 160 height 14
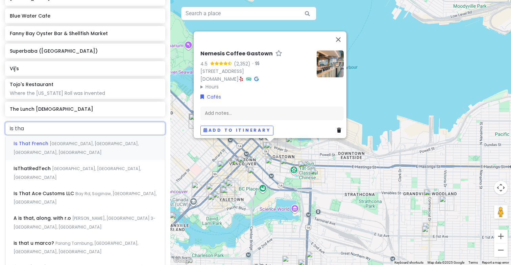
type input "Is that"
click at [42, 142] on span "Is That French" at bounding box center [32, 143] width 36 height 7
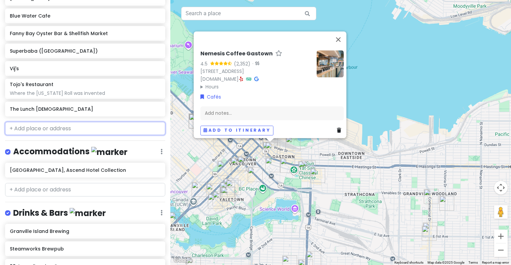
scroll to position [824, 0]
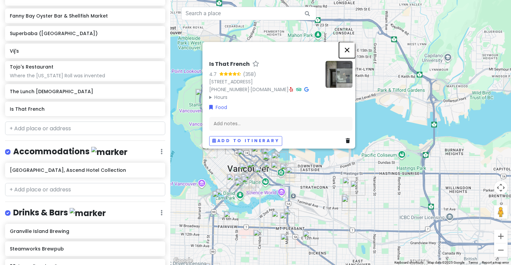
click at [351, 42] on button "Close" at bounding box center [347, 50] width 16 height 16
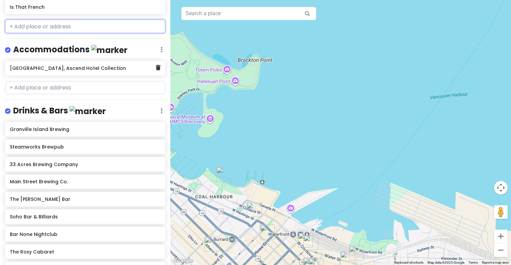
scroll to position [1081, 0]
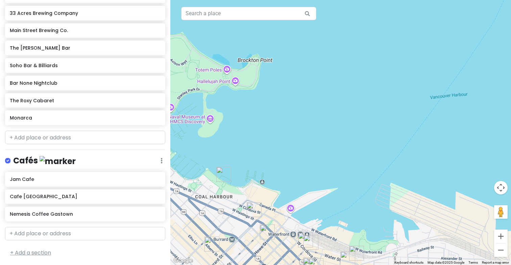
click at [30, 251] on link "+ Add a section" at bounding box center [30, 253] width 41 height 8
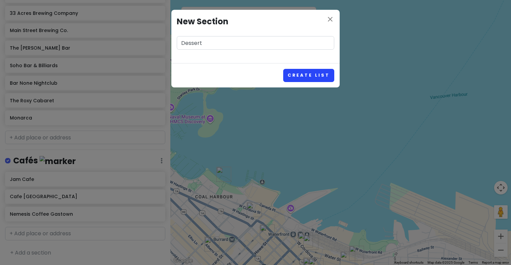
type input "Dessert"
click at [297, 80] on button "Create List" at bounding box center [308, 75] width 51 height 13
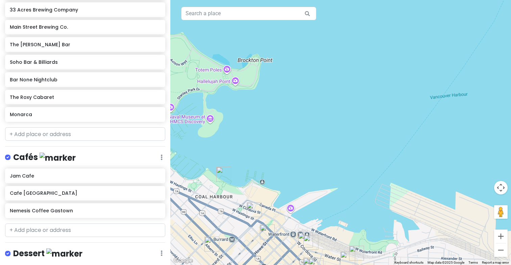
scroll to position [1124, 0]
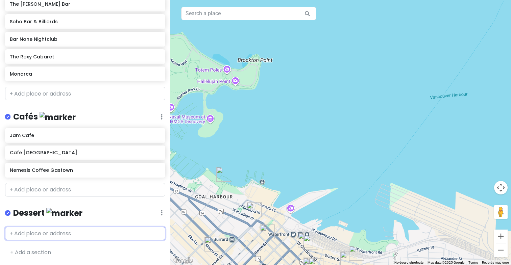
click at [92, 236] on input "text" at bounding box center [85, 234] width 160 height 14
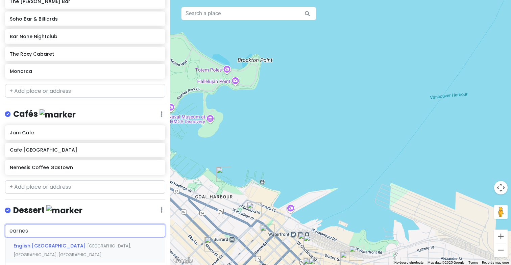
type input "[PERSON_NAME]"
click at [75, 246] on span "[PERSON_NAME] Ice Cream | [GEOGRAPHIC_DATA]." at bounding box center [77, 246] width 126 height 7
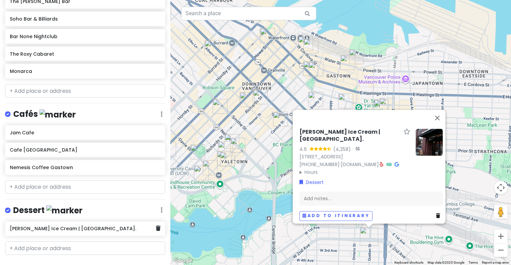
scroll to position [1142, 0]
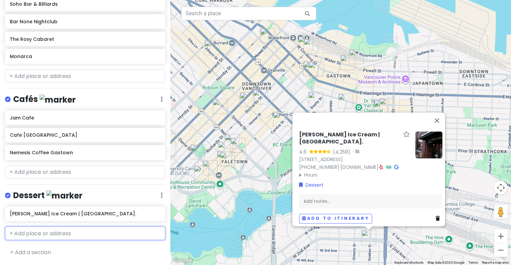
click at [79, 236] on input "text" at bounding box center [85, 234] width 160 height 14
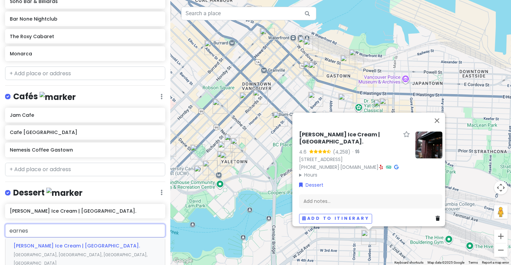
type input "[PERSON_NAME]"
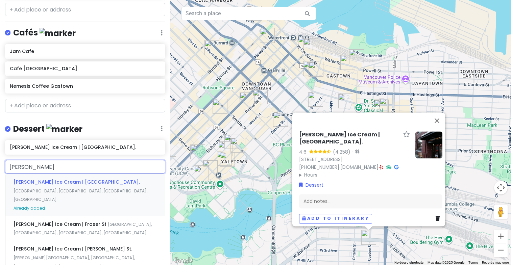
scroll to position [1208, 0]
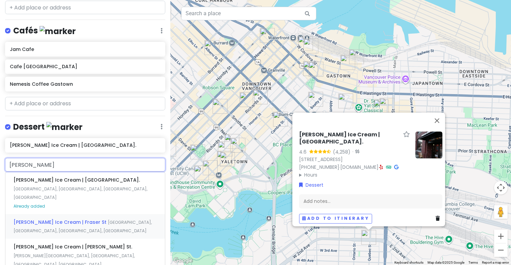
click at [97, 220] on div "[PERSON_NAME] Ice Cream | [GEOGRAPHIC_DATA], [GEOGRAPHIC_DATA], [GEOGRAPHIC_DAT…" at bounding box center [85, 226] width 160 height 25
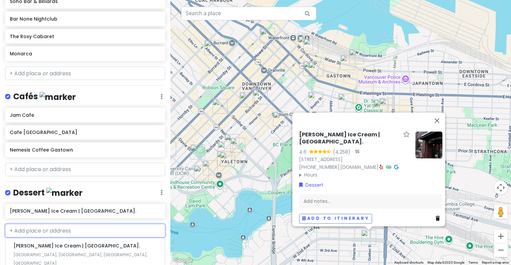
scroll to position [1159, 0]
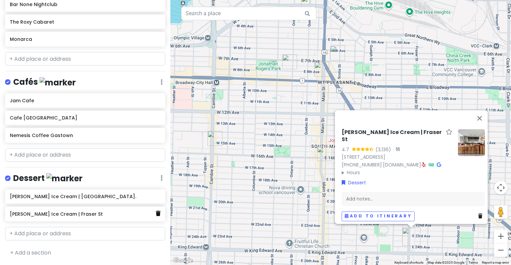
click at [156, 212] on icon at bounding box center [158, 213] width 5 height 5
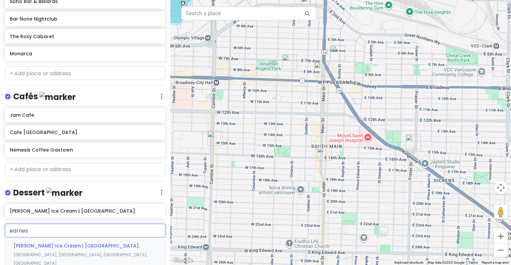
type input "[PERSON_NAME]"
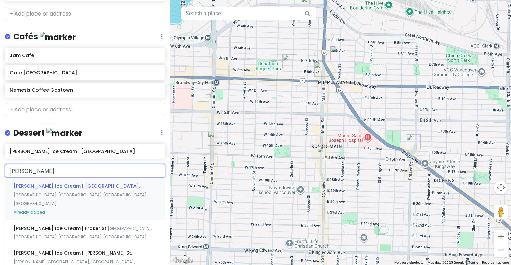
scroll to position [1212, 0]
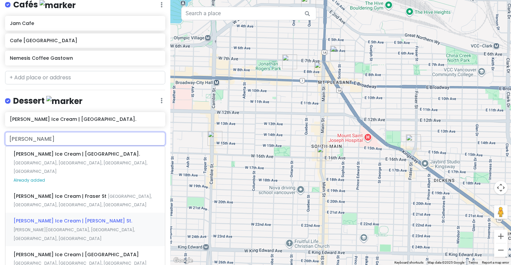
click at [93, 221] on div "[PERSON_NAME] Ice Cream | [PERSON_NAME][GEOGRAPHIC_DATA][PERSON_NAME], [GEOGRAP…" at bounding box center [85, 229] width 160 height 33
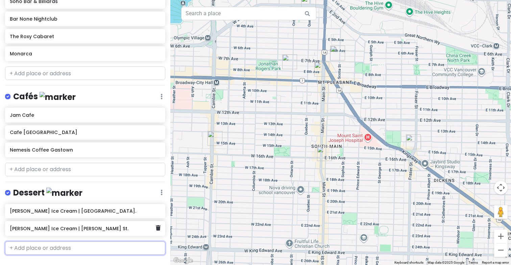
scroll to position [1159, 0]
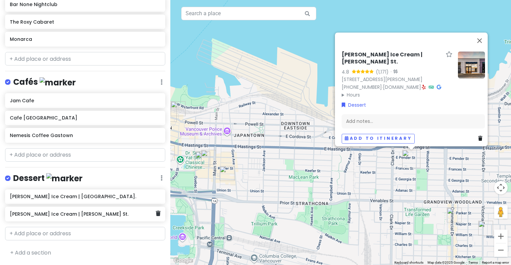
click at [161, 216] on div "[PERSON_NAME] Ice Cream | [PERSON_NAME] St." at bounding box center [85, 214] width 160 height 15
click at [157, 215] on icon at bounding box center [158, 213] width 5 height 5
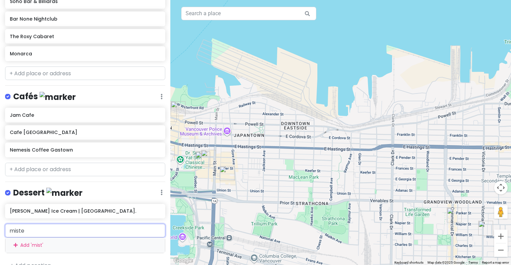
type input "mister"
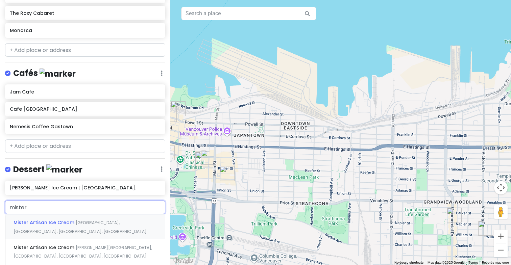
scroll to position [1165, 0]
click at [82, 226] on span "[GEOGRAPHIC_DATA], [GEOGRAPHIC_DATA], [GEOGRAPHIC_DATA], [GEOGRAPHIC_DATA]" at bounding box center [80, 227] width 133 height 15
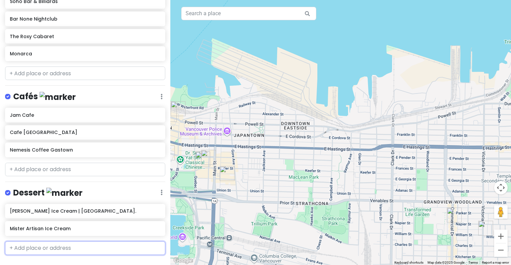
scroll to position [1159, 0]
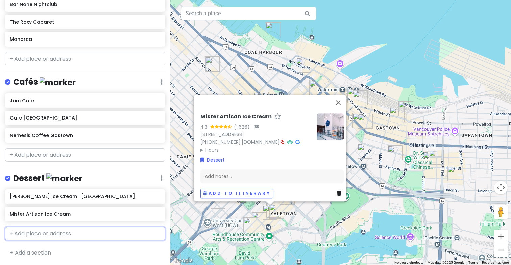
click at [111, 237] on input "text" at bounding box center [85, 234] width 160 height 14
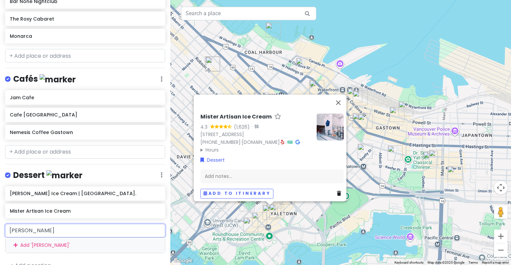
type input "[PERSON_NAME]"
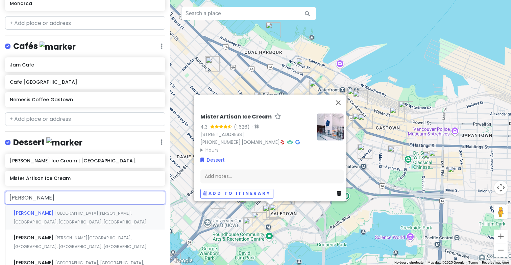
click at [87, 215] on span "[GEOGRAPHIC_DATA][PERSON_NAME], [GEOGRAPHIC_DATA], [GEOGRAPHIC_DATA], [GEOGRAPH…" at bounding box center [80, 218] width 133 height 15
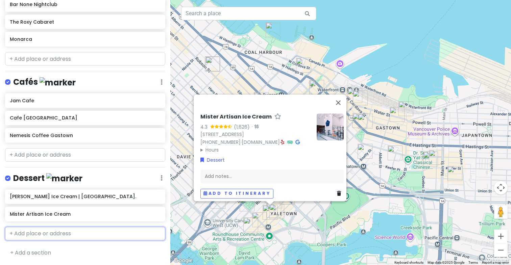
scroll to position [1176, 0]
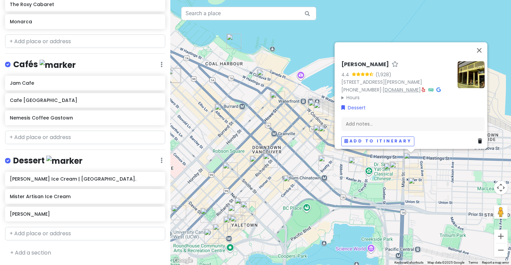
click at [411, 87] on link "[DOMAIN_NAME]" at bounding box center [402, 90] width 38 height 7
click at [89, 234] on input "text" at bounding box center [85, 234] width 160 height 14
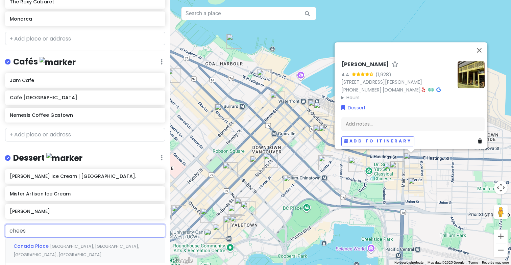
type input "cheese"
click at [78, 249] on span "[GEOGRAPHIC_DATA], [GEOGRAPHIC_DATA], [GEOGRAPHIC_DATA], [GEOGRAPHIC_DATA]" at bounding box center [79, 251] width 130 height 15
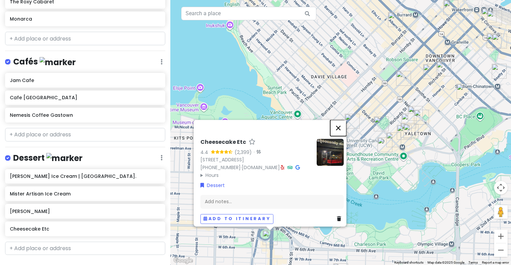
click at [341, 120] on button "Close" at bounding box center [338, 128] width 16 height 16
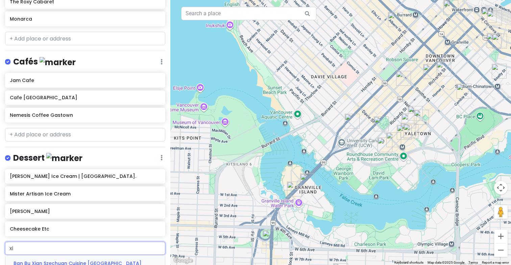
type input "x"
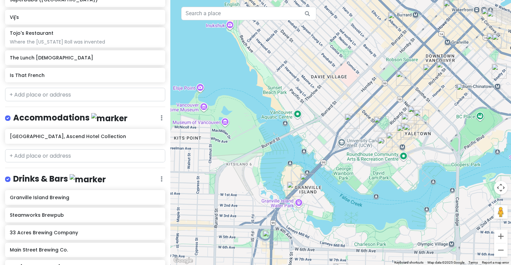
scroll to position [827, 0]
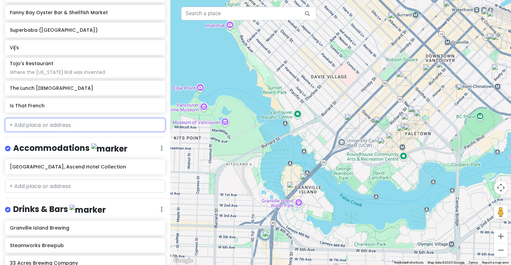
click at [50, 121] on input "text" at bounding box center [85, 125] width 160 height 14
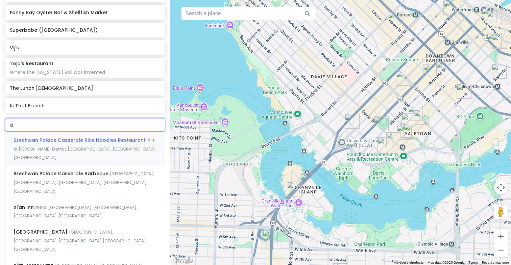
type input "x"
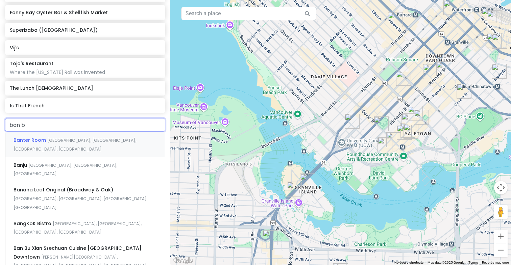
type input "ban bu"
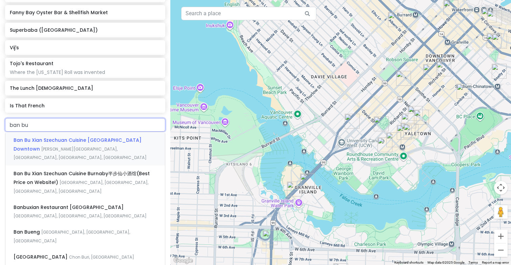
click at [74, 142] on span "Ban Bu Xian Szechuan Cuisine [GEOGRAPHIC_DATA] Downtown" at bounding box center [78, 145] width 128 height 16
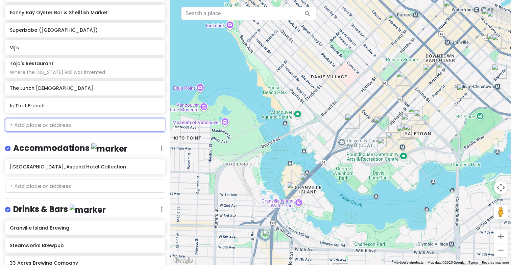
scroll to position [845, 0]
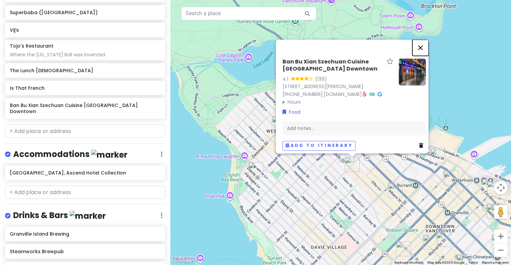
click at [424, 40] on button "Close" at bounding box center [420, 48] width 16 height 16
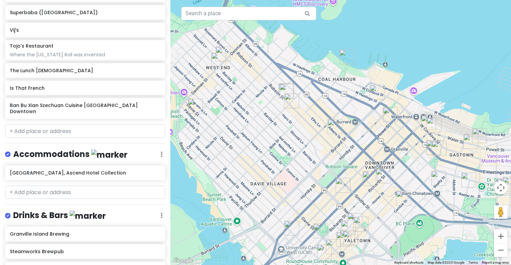
drag, startPoint x: 446, startPoint y: 117, endPoint x: 384, endPoint y: 53, distance: 89.9
click at [384, 53] on div at bounding box center [340, 132] width 341 height 265
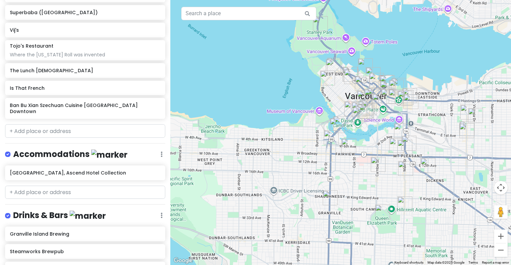
drag, startPoint x: 444, startPoint y: 118, endPoint x: 338, endPoint y: 106, distance: 106.2
click at [339, 106] on div at bounding box center [340, 132] width 341 height 265
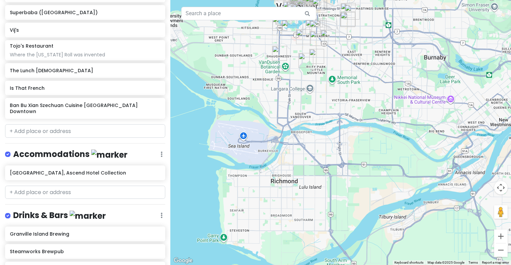
drag, startPoint x: 344, startPoint y: 206, endPoint x: 339, endPoint y: 173, distance: 32.8
click at [339, 173] on div at bounding box center [340, 132] width 341 height 265
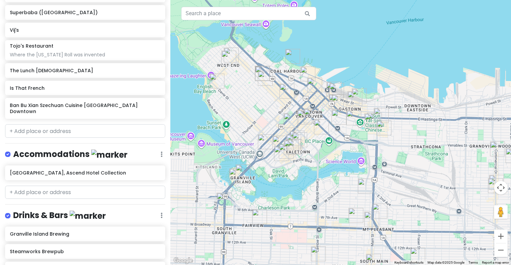
drag, startPoint x: 295, startPoint y: 89, endPoint x: 318, endPoint y: 141, distance: 57.2
click at [318, 141] on div at bounding box center [340, 132] width 341 height 265
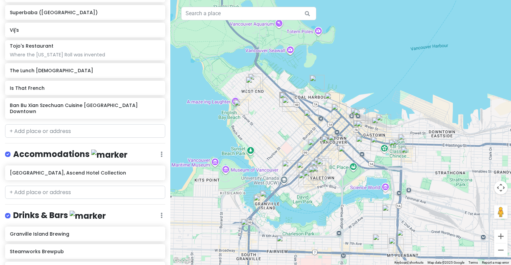
drag, startPoint x: 309, startPoint y: 137, endPoint x: 334, endPoint y: 163, distance: 36.6
click at [334, 164] on div at bounding box center [340, 132] width 341 height 265
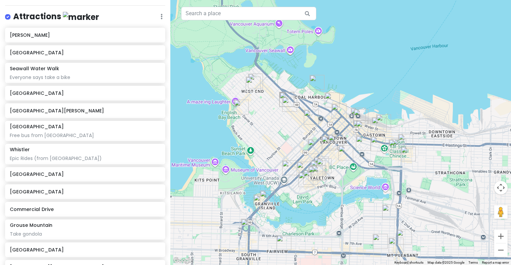
scroll to position [76, 0]
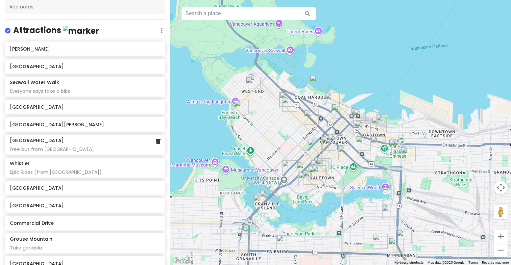
click at [113, 148] on div "Free bus from [GEOGRAPHIC_DATA]" at bounding box center [85, 149] width 150 height 6
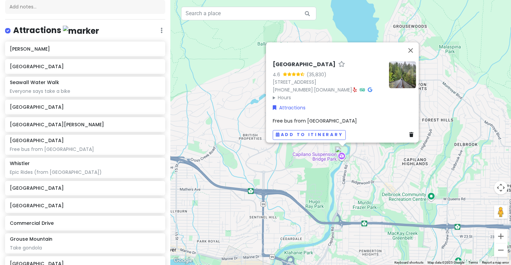
click at [312, 118] on span "Free bus from [GEOGRAPHIC_DATA]" at bounding box center [315, 121] width 84 height 7
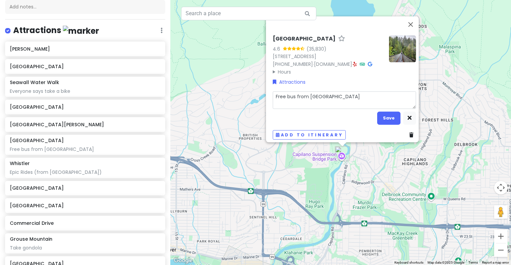
click at [352, 96] on textarea "Free bus from [GEOGRAPHIC_DATA]" at bounding box center [344, 100] width 143 height 18
type textarea "x"
type textarea "Free bus from [GEOGRAPHIC_DATA],"
type textarea "x"
type textarea "Free bus from [GEOGRAPHIC_DATA],"
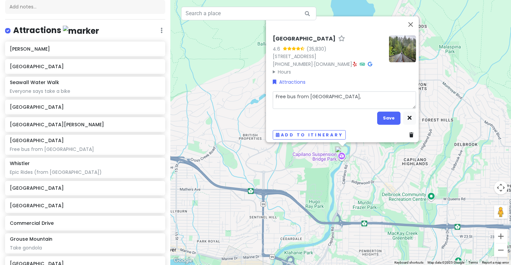
type textarea "x"
type textarea "Free bus from [GEOGRAPHIC_DATA], b"
type textarea "x"
type textarea "Free bus from [GEOGRAPHIC_DATA], bu"
type textarea "x"
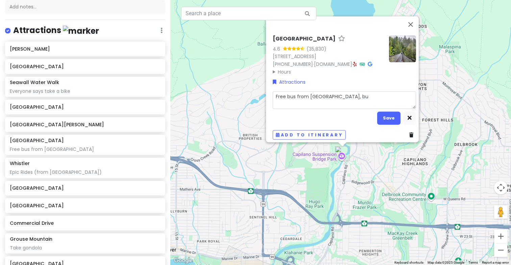
type textarea "Free bus from [GEOGRAPHIC_DATA], but"
type textarea "x"
type textarea "Free bus from [GEOGRAPHIC_DATA], but"
type textarea "x"
type textarea "Free bus from [GEOGRAPHIC_DATA], but t"
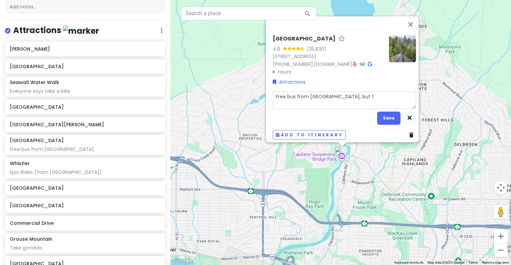
type textarea "x"
type textarea "Free bus from [GEOGRAPHIC_DATA], but th"
type textarea "x"
type textarea "Free bus from [GEOGRAPHIC_DATA], but tha"
type textarea "x"
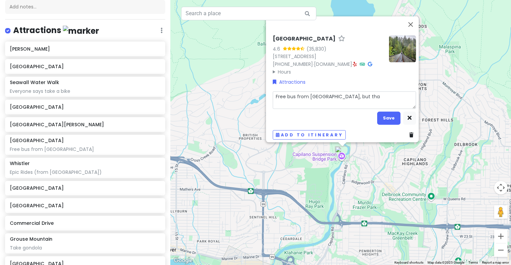
type textarea "Free bus from [GEOGRAPHIC_DATA], but that"
type textarea "x"
type textarea "Free bus from [GEOGRAPHIC_DATA], but that"
type textarea "x"
type textarea "Free bus from [GEOGRAPHIC_DATA], but that"
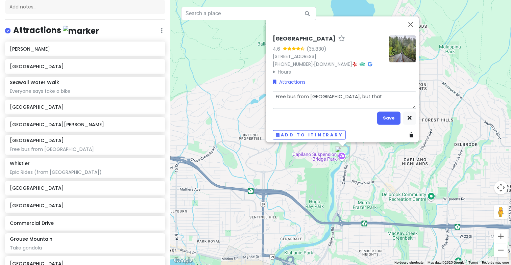
type textarea "x"
type textarea "Free bus from [GEOGRAPHIC_DATA], but tha"
type textarea "x"
type textarea "Free bus from [GEOGRAPHIC_DATA], but th"
type textarea "x"
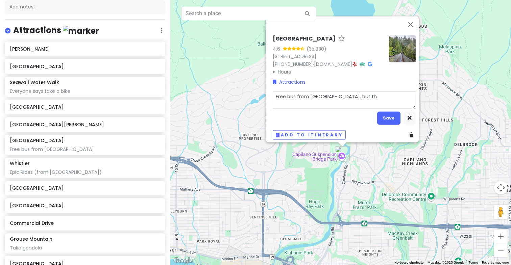
type textarea "Free bus from [GEOGRAPHIC_DATA], but t"
type textarea "x"
type textarea "Free bus from [GEOGRAPHIC_DATA], but c"
type textarea "x"
type textarea "Free bus from [GEOGRAPHIC_DATA], but co"
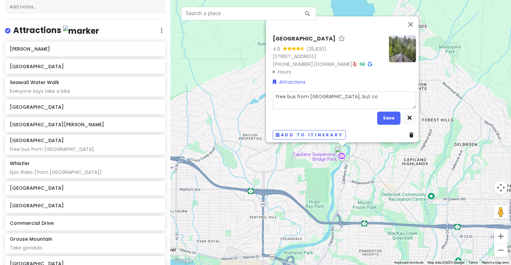
type textarea "x"
type textarea "Free bus from [GEOGRAPHIC_DATA], but cos"
type textarea "x"
type textarea "Free bus from [GEOGRAPHIC_DATA], but costs"
type textarea "x"
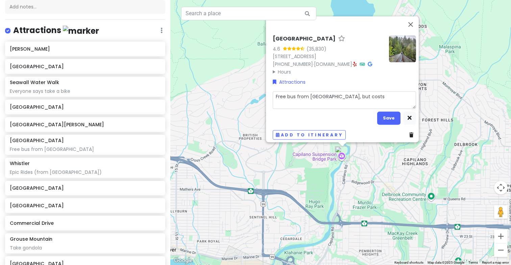
type textarea "Free bus from [GEOGRAPHIC_DATA], but costs"
type textarea "x"
type textarea "Free bus from [GEOGRAPHIC_DATA], but costs $"
type textarea "x"
type textarea "Free bus from [GEOGRAPHIC_DATA], but costs $72"
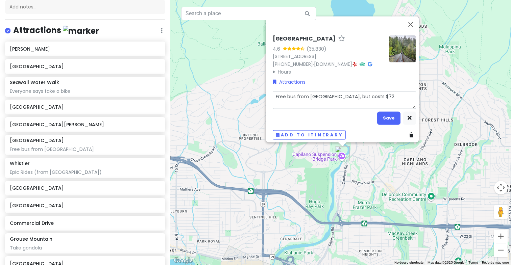
type textarea "x"
type textarea "Free bus from [GEOGRAPHIC_DATA], but costs $72"
click at [386, 119] on button "Save" at bounding box center [388, 118] width 23 height 13
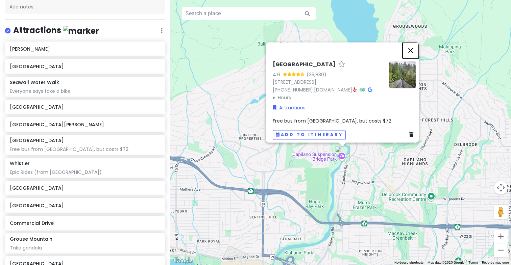
click at [417, 42] on button "Close" at bounding box center [411, 50] width 16 height 16
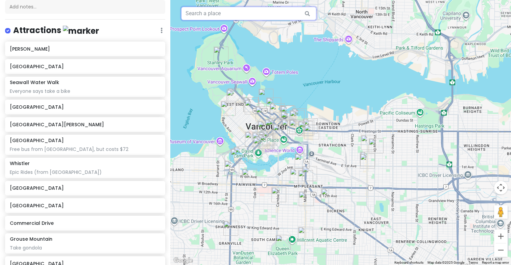
drag, startPoint x: 268, startPoint y: 228, endPoint x: 257, endPoint y: 2, distance: 226.4
click at [257, 1] on div at bounding box center [340, 132] width 341 height 265
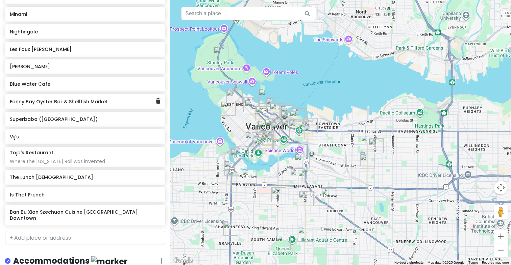
scroll to position [749, 0]
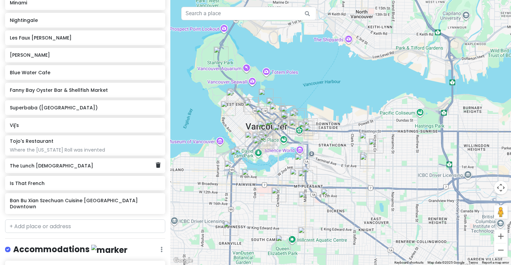
click at [102, 163] on h6 "The Lunch [DEMOGRAPHIC_DATA]" at bounding box center [83, 166] width 146 height 6
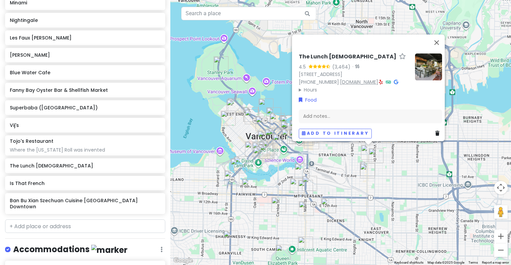
click at [359, 79] on link "[DOMAIN_NAME]" at bounding box center [359, 82] width 38 height 7
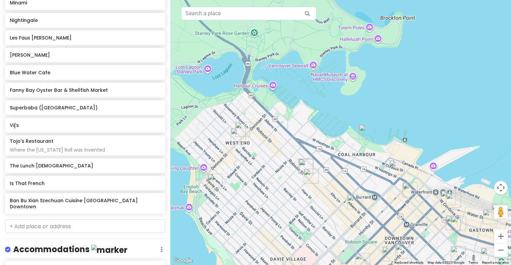
drag, startPoint x: 219, startPoint y: 142, endPoint x: 258, endPoint y: 143, distance: 38.9
click at [259, 143] on div "The Lunch [DEMOGRAPHIC_DATA] 4.5 (3,464) · [STREET_ADDRESS] [PHONE_NUMBER] · [D…" at bounding box center [340, 132] width 341 height 265
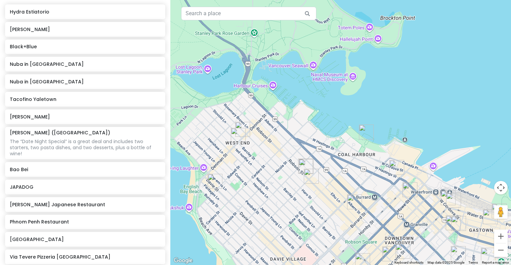
scroll to position [288, 0]
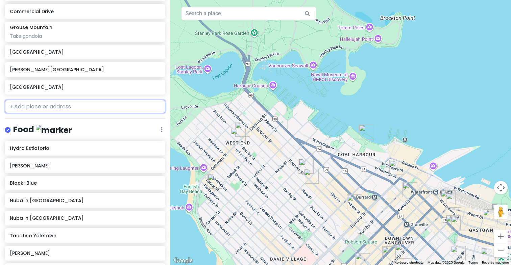
click at [61, 104] on input "text" at bounding box center [85, 107] width 160 height 14
type input "l"
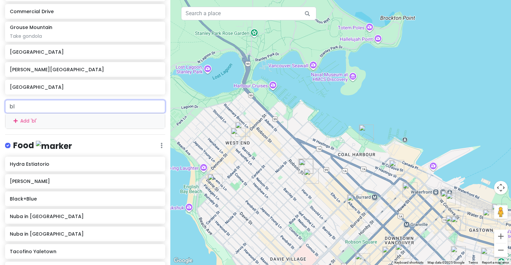
type input "blo"
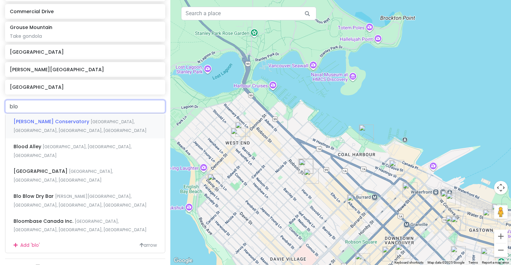
click at [67, 118] on div "[PERSON_NAME][GEOGRAPHIC_DATA], [GEOGRAPHIC_DATA], [GEOGRAPHIC_DATA], [GEOGRAPH…" at bounding box center [85, 126] width 160 height 25
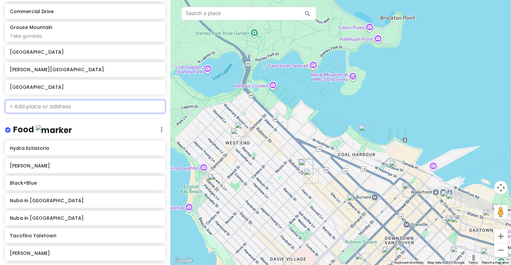
scroll to position [306, 0]
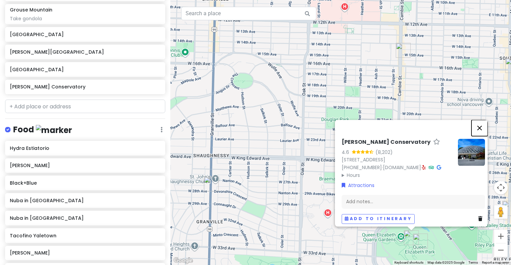
click at [483, 120] on button "Close" at bounding box center [480, 128] width 16 height 16
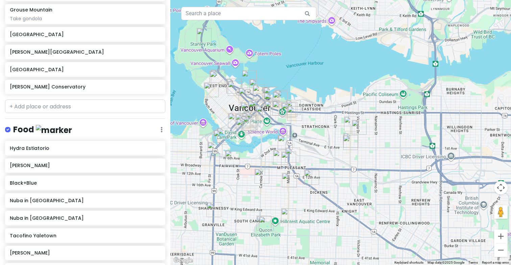
drag, startPoint x: 292, startPoint y: 87, endPoint x: 234, endPoint y: 187, distance: 115.3
click at [234, 187] on div at bounding box center [340, 132] width 341 height 265
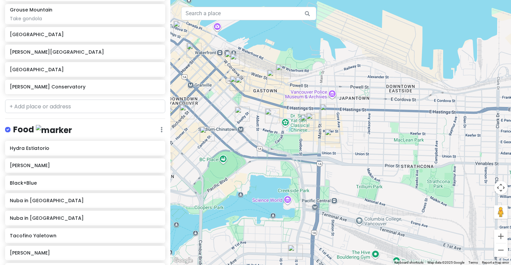
drag, startPoint x: 290, startPoint y: 122, endPoint x: 351, endPoint y: 174, distance: 79.3
click at [351, 174] on div at bounding box center [340, 132] width 341 height 265
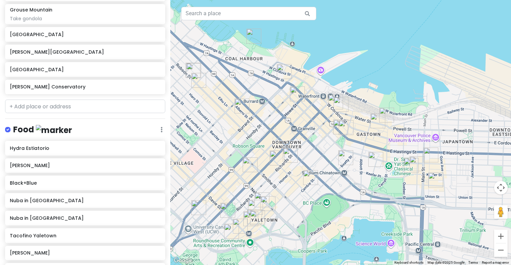
drag, startPoint x: 246, startPoint y: 161, endPoint x: 371, endPoint y: 181, distance: 126.3
click at [372, 181] on div at bounding box center [340, 132] width 341 height 265
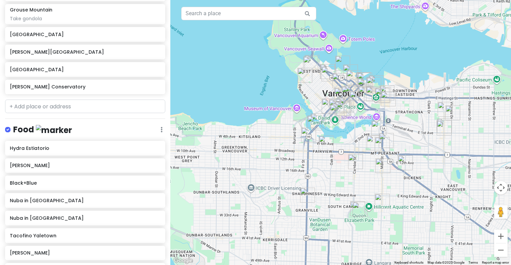
drag, startPoint x: 248, startPoint y: 209, endPoint x: 298, endPoint y: 168, distance: 64.6
click at [298, 168] on div at bounding box center [340, 132] width 341 height 265
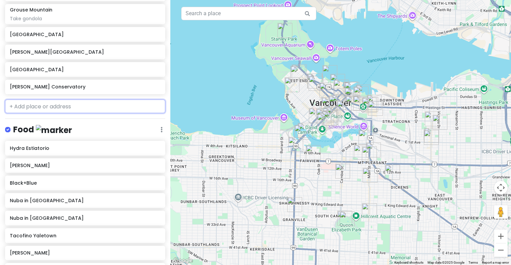
click at [44, 106] on input "text" at bounding box center [85, 107] width 160 height 14
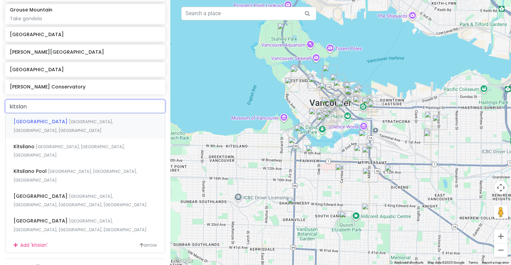
type input "kitslano"
click at [53, 117] on div "[GEOGRAPHIC_DATA], [GEOGRAPHIC_DATA], [GEOGRAPHIC_DATA]" at bounding box center [85, 126] width 160 height 25
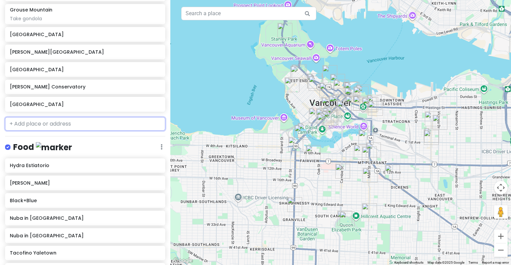
scroll to position [324, 0]
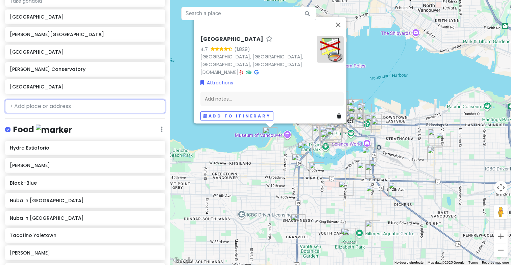
click at [45, 107] on input "text" at bounding box center [85, 107] width 160 height 14
type input "mt"
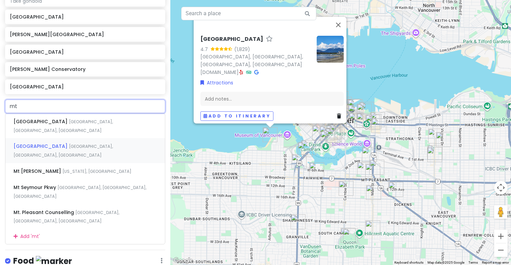
click at [73, 141] on div "[GEOGRAPHIC_DATA], [GEOGRAPHIC_DATA], [GEOGRAPHIC_DATA]" at bounding box center [85, 150] width 160 height 25
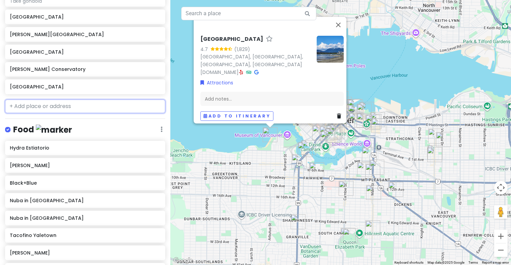
scroll to position [341, 0]
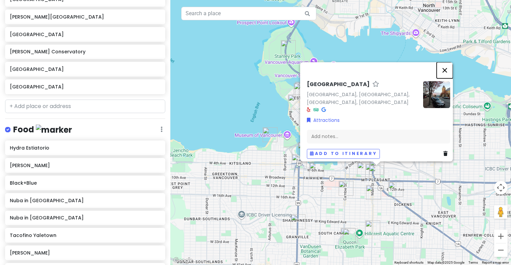
click at [450, 73] on button "Close" at bounding box center [445, 70] width 16 height 16
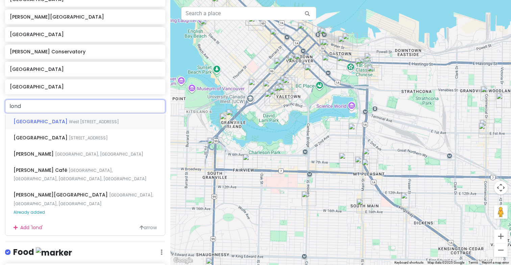
type input "londs"
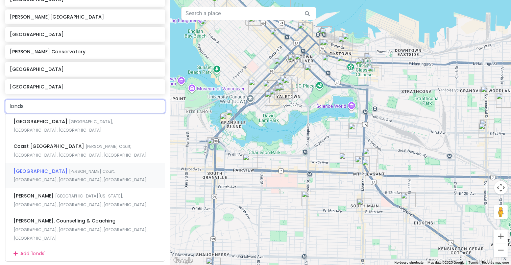
click at [98, 170] on div "Lonsdale Quay Market [PERSON_NAME][GEOGRAPHIC_DATA], [GEOGRAPHIC_DATA], [GEOGRA…" at bounding box center [85, 175] width 160 height 25
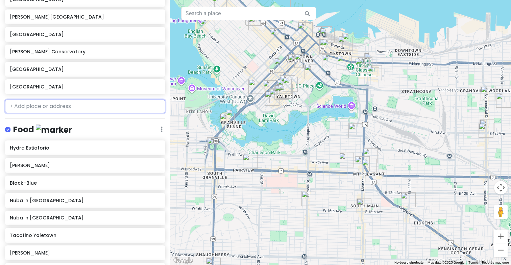
scroll to position [358, 0]
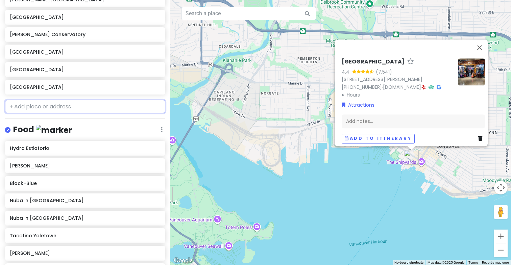
click at [52, 105] on input "text" at bounding box center [85, 107] width 160 height 14
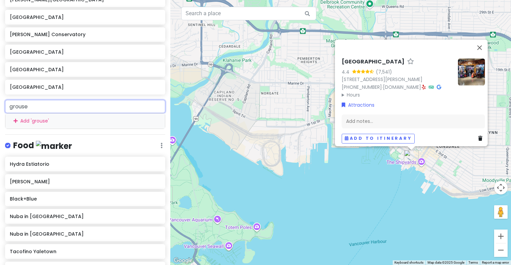
click at [73, 107] on input "grouse" at bounding box center [85, 107] width 160 height 14
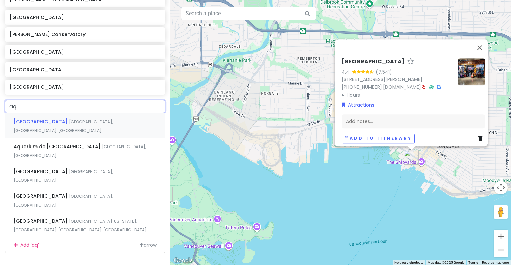
type input "aqu"
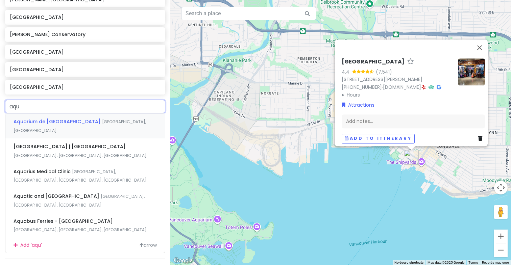
click at [86, 121] on span "[GEOGRAPHIC_DATA], [GEOGRAPHIC_DATA]" at bounding box center [80, 126] width 133 height 15
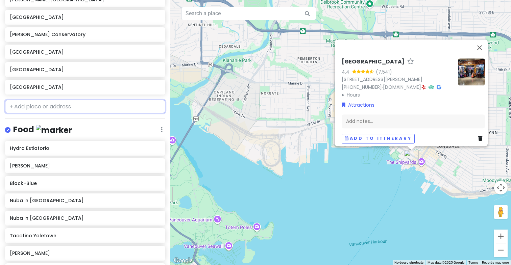
scroll to position [376, 0]
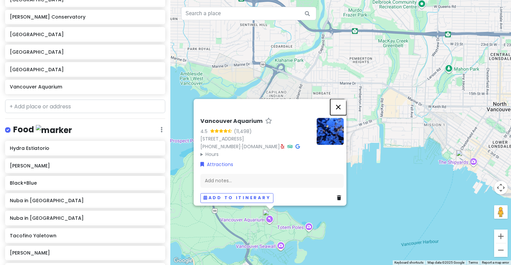
click at [343, 99] on button "Close" at bounding box center [338, 107] width 16 height 16
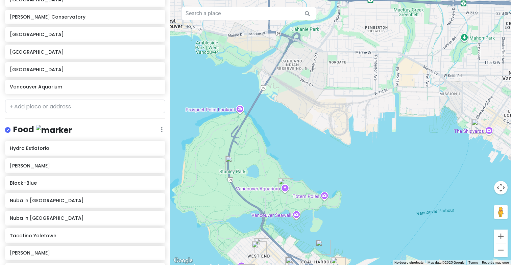
drag, startPoint x: 304, startPoint y: 205, endPoint x: 307, endPoint y: 174, distance: 31.6
click at [307, 174] on div at bounding box center [340, 132] width 341 height 265
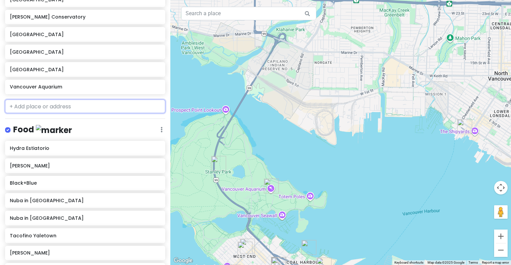
click at [59, 105] on input "text" at bounding box center [85, 107] width 160 height 14
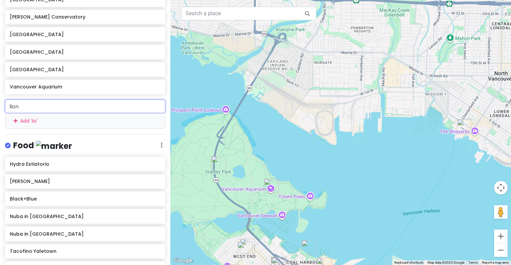
type input "lions"
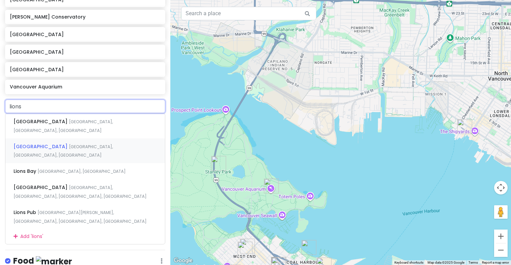
click at [57, 139] on div "[GEOGRAPHIC_DATA], [GEOGRAPHIC_DATA], [GEOGRAPHIC_DATA]" at bounding box center [85, 151] width 160 height 25
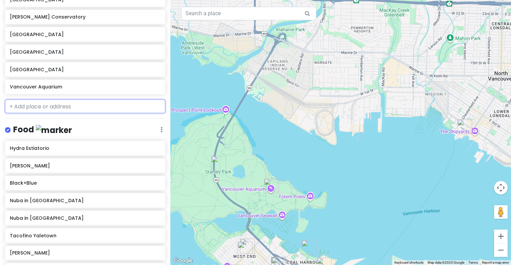
scroll to position [394, 0]
